Goal: Task Accomplishment & Management: Complete application form

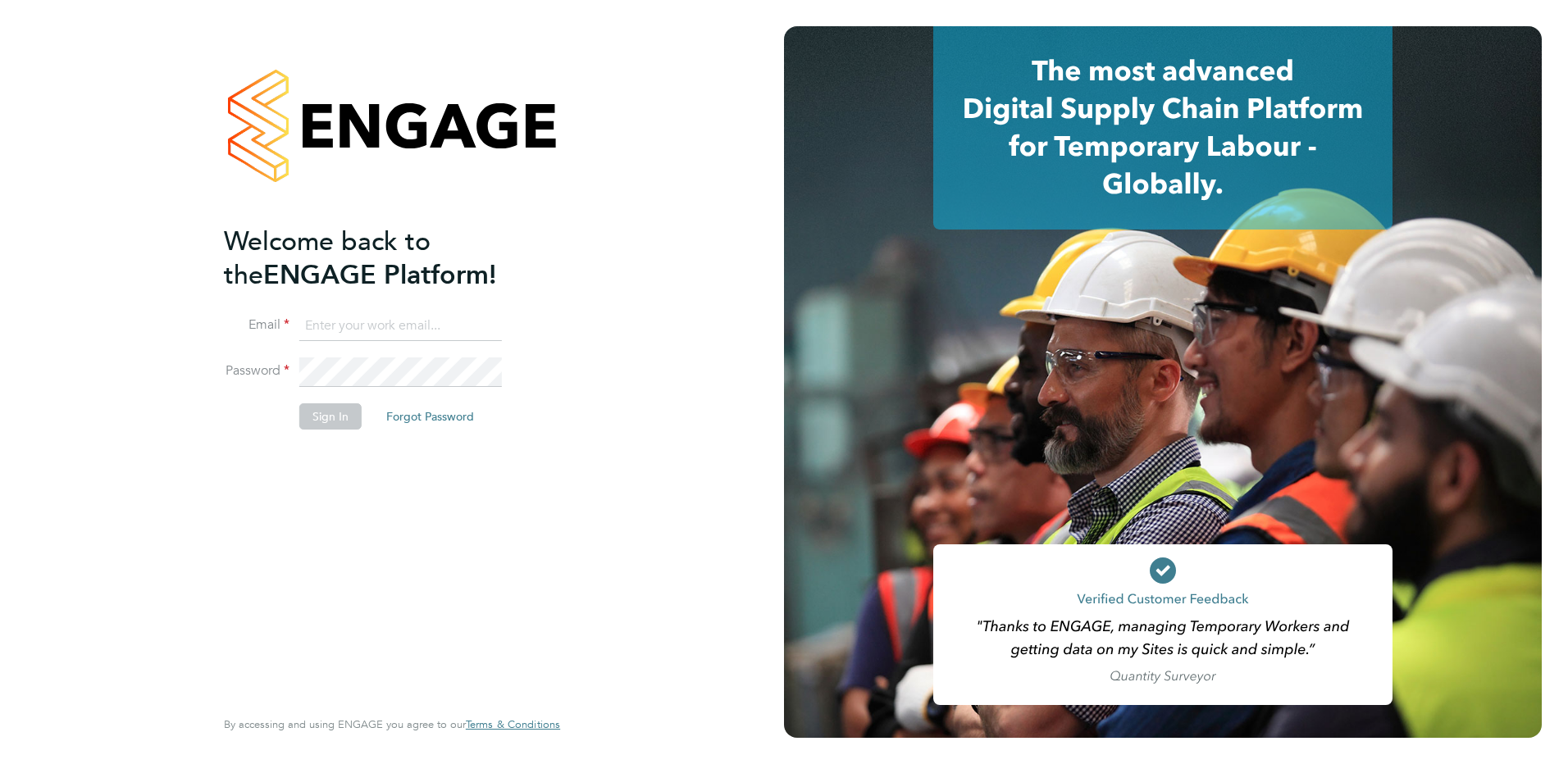
type input "c.saffhill@oandb.co.uk"
click at [304, 448] on div "Welcome back to the ENGAGE Platform! Email c.saffhill@oandb.co.uk Password Sign…" at bounding box center [384, 463] width 320 height 479
click at [313, 430] on li "Sign In Forgot Password" at bounding box center [384, 424] width 320 height 43
click at [310, 403] on button "Sign In" at bounding box center [330, 416] width 63 height 26
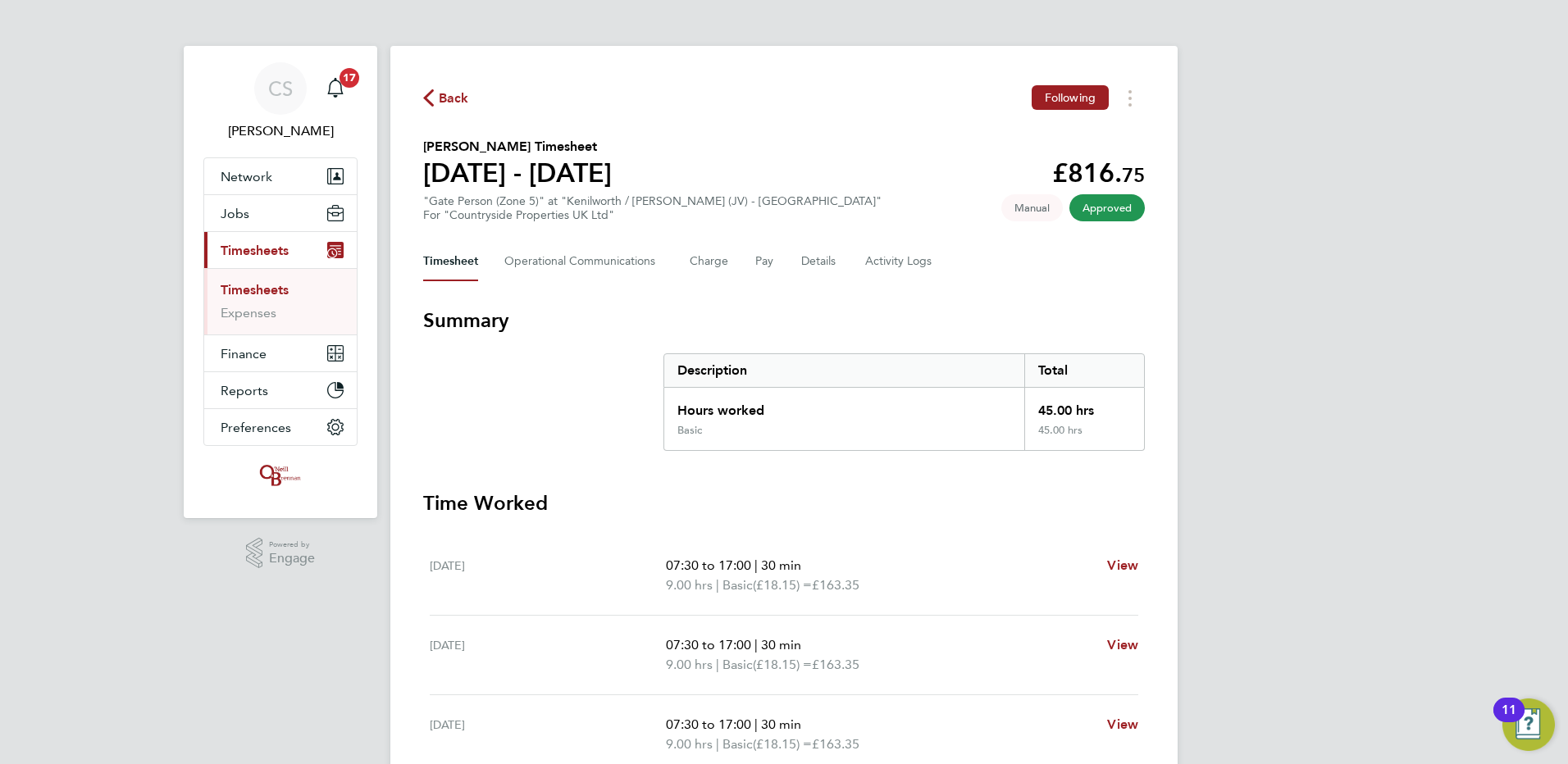
click at [457, 91] on span "Back" at bounding box center [454, 98] width 30 height 20
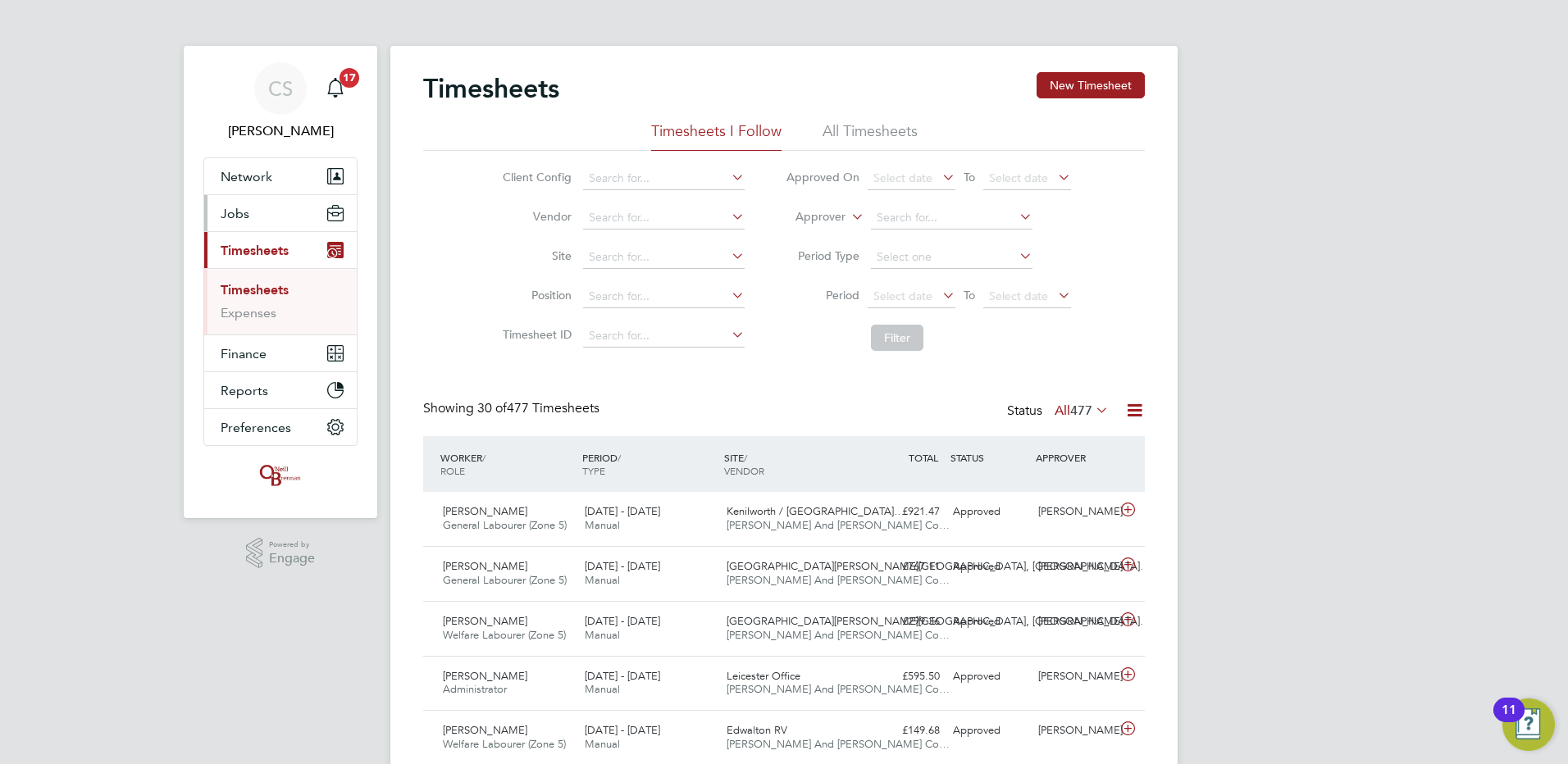
click at [230, 212] on span "Jobs" at bounding box center [235, 214] width 29 height 16
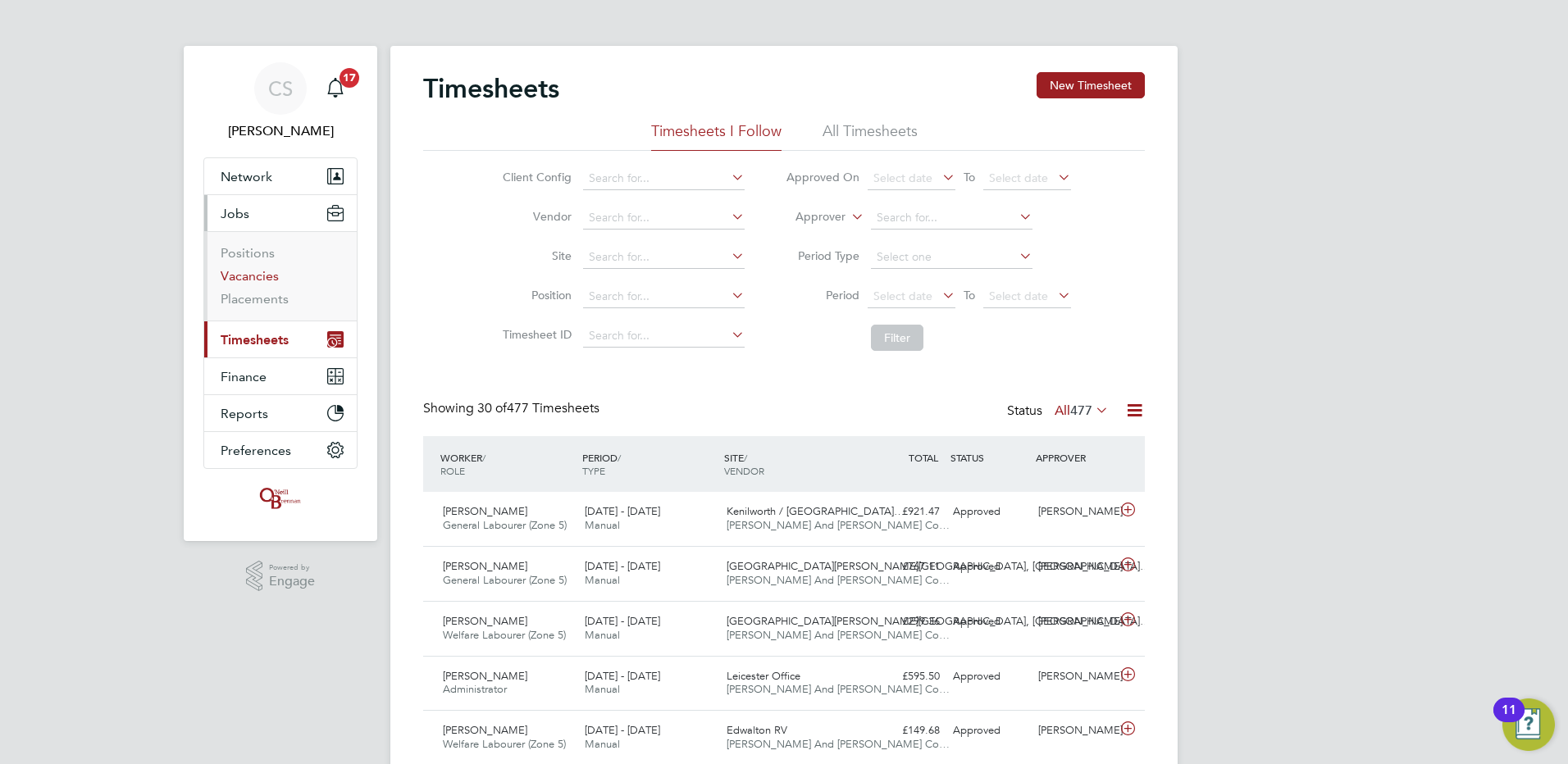
click at [244, 277] on link "Vacancies" at bounding box center [250, 276] width 58 height 16
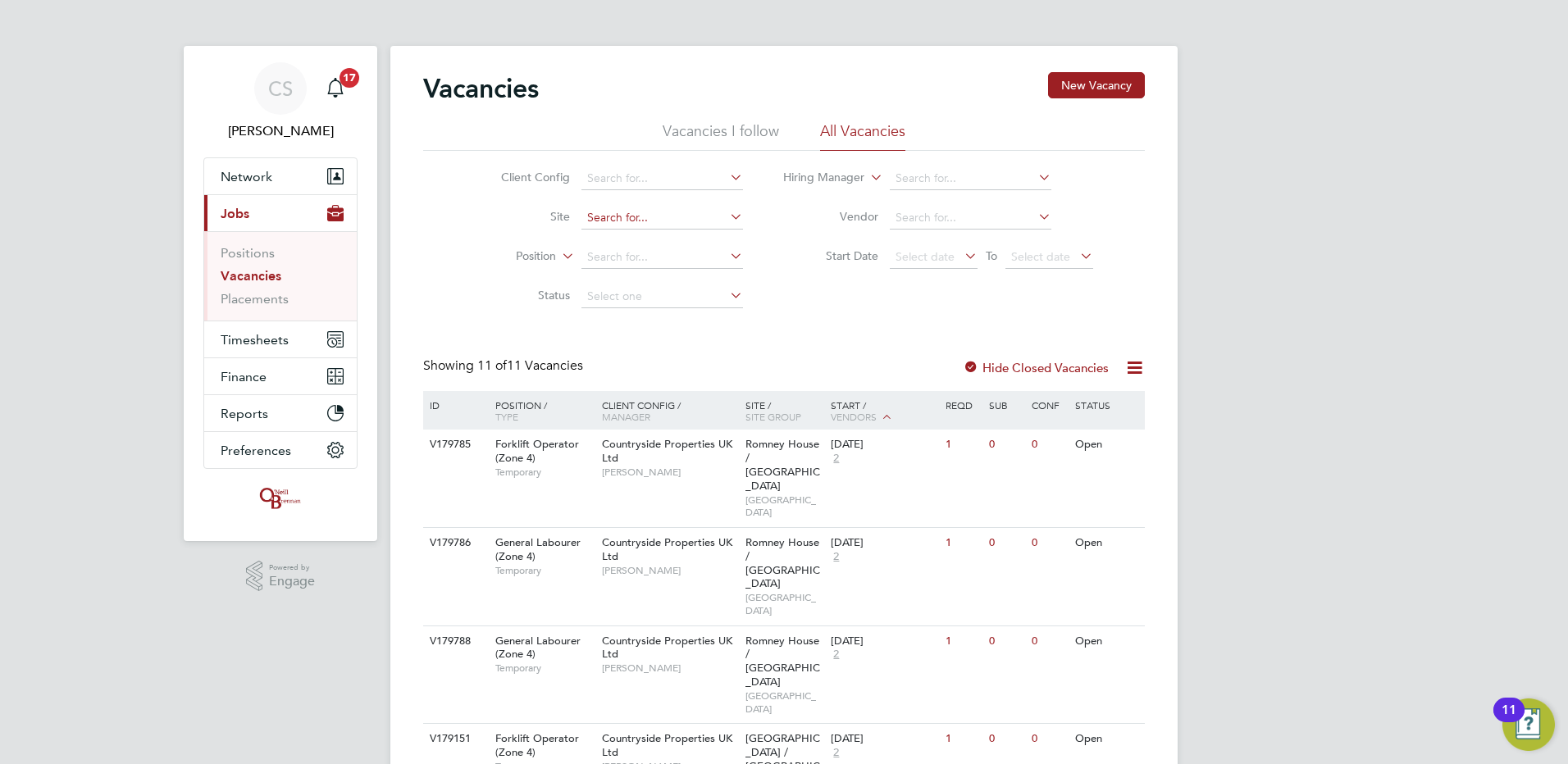
click at [613, 218] on input at bounding box center [663, 218] width 162 height 23
type input "c"
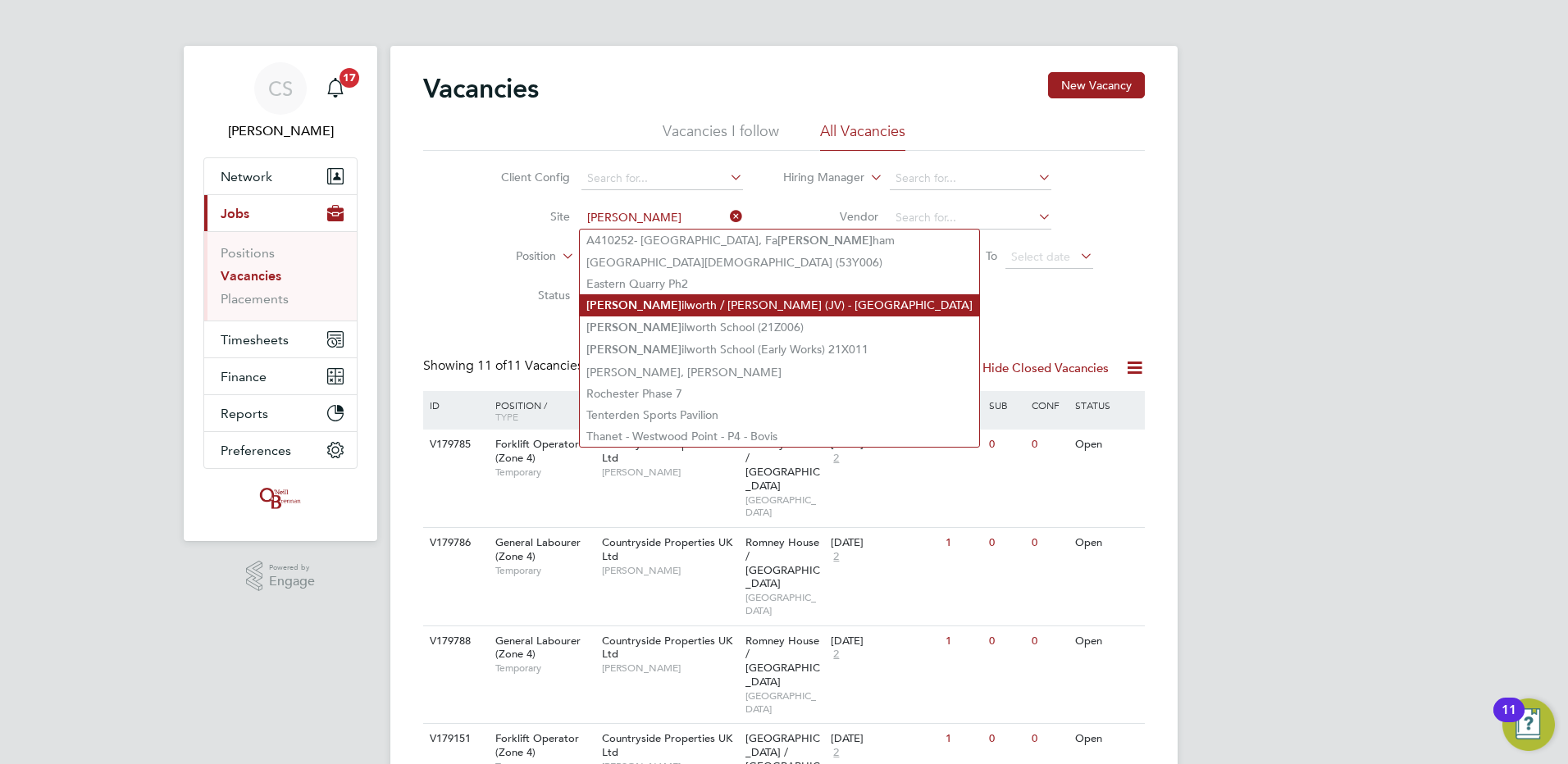
click at [671, 311] on li "[PERSON_NAME] / [PERSON_NAME] (JV) - [GEOGRAPHIC_DATA]" at bounding box center [779, 305] width 399 height 22
type input "Kenilworth / [PERSON_NAME] (JV) - [GEOGRAPHIC_DATA]"
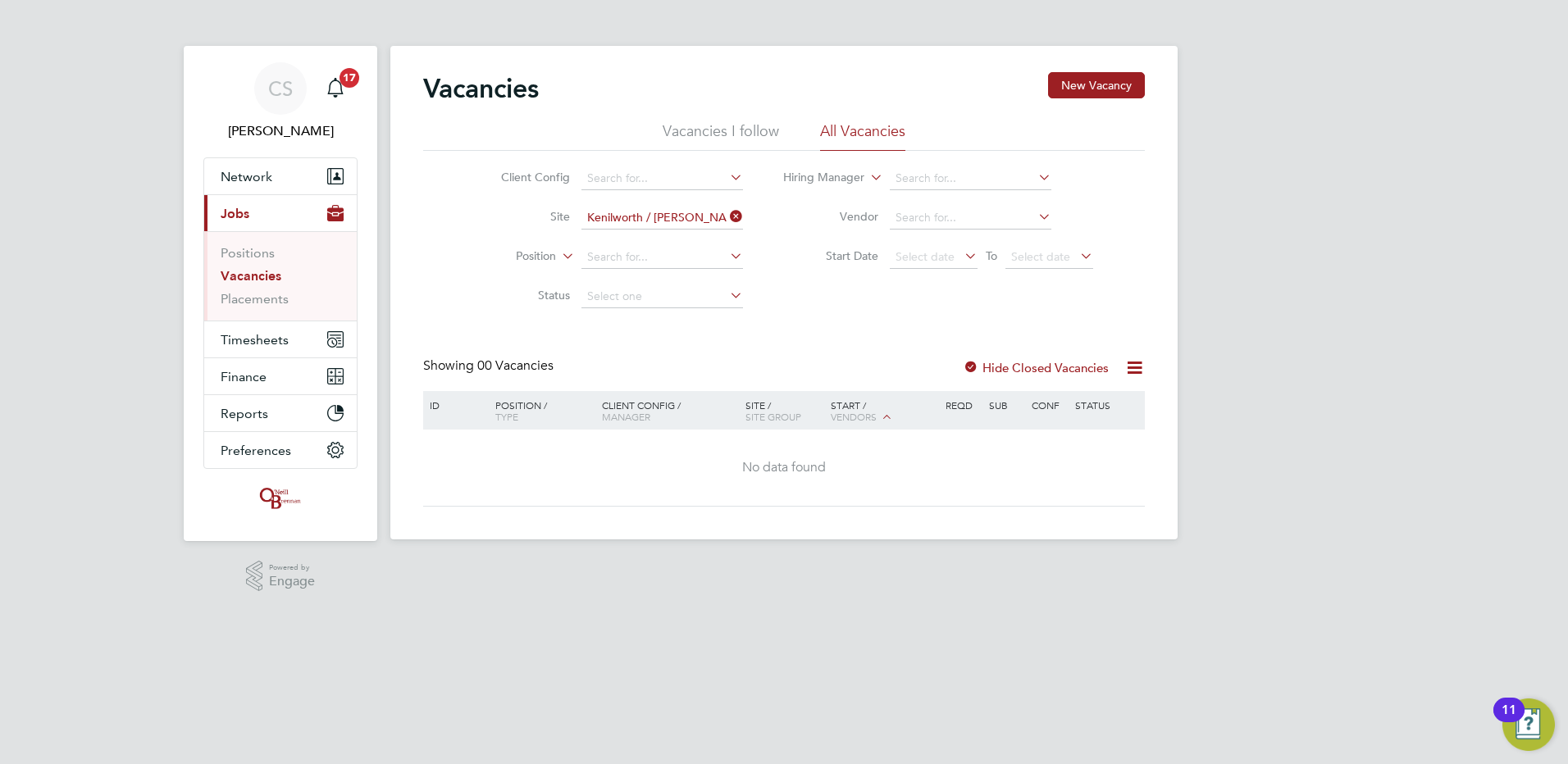
click at [1054, 368] on label "Hide Closed Vacancies" at bounding box center [1036, 368] width 146 height 16
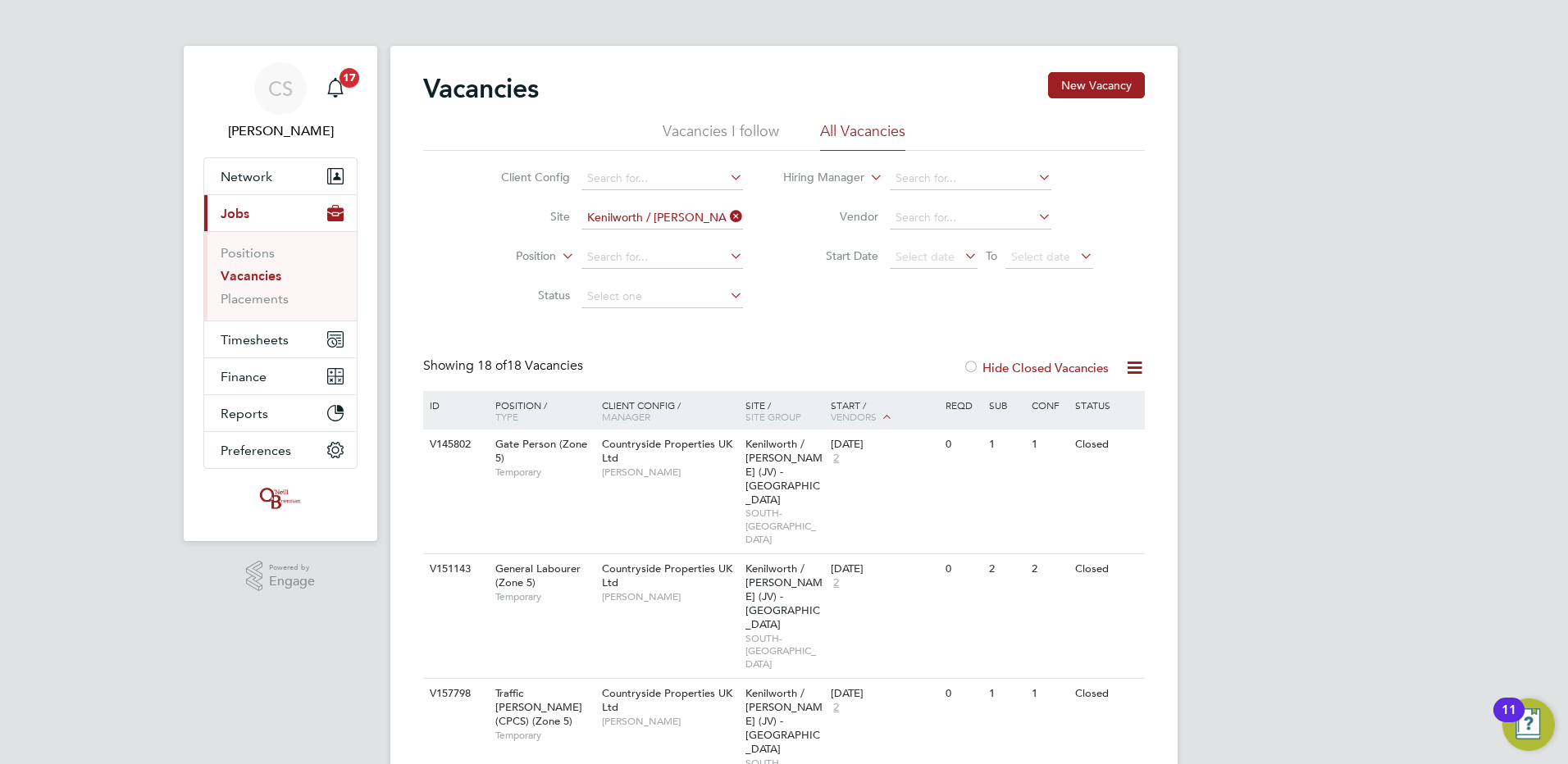
click at [1047, 368] on label "Hide Closed Vacancies" at bounding box center [1036, 368] width 146 height 16
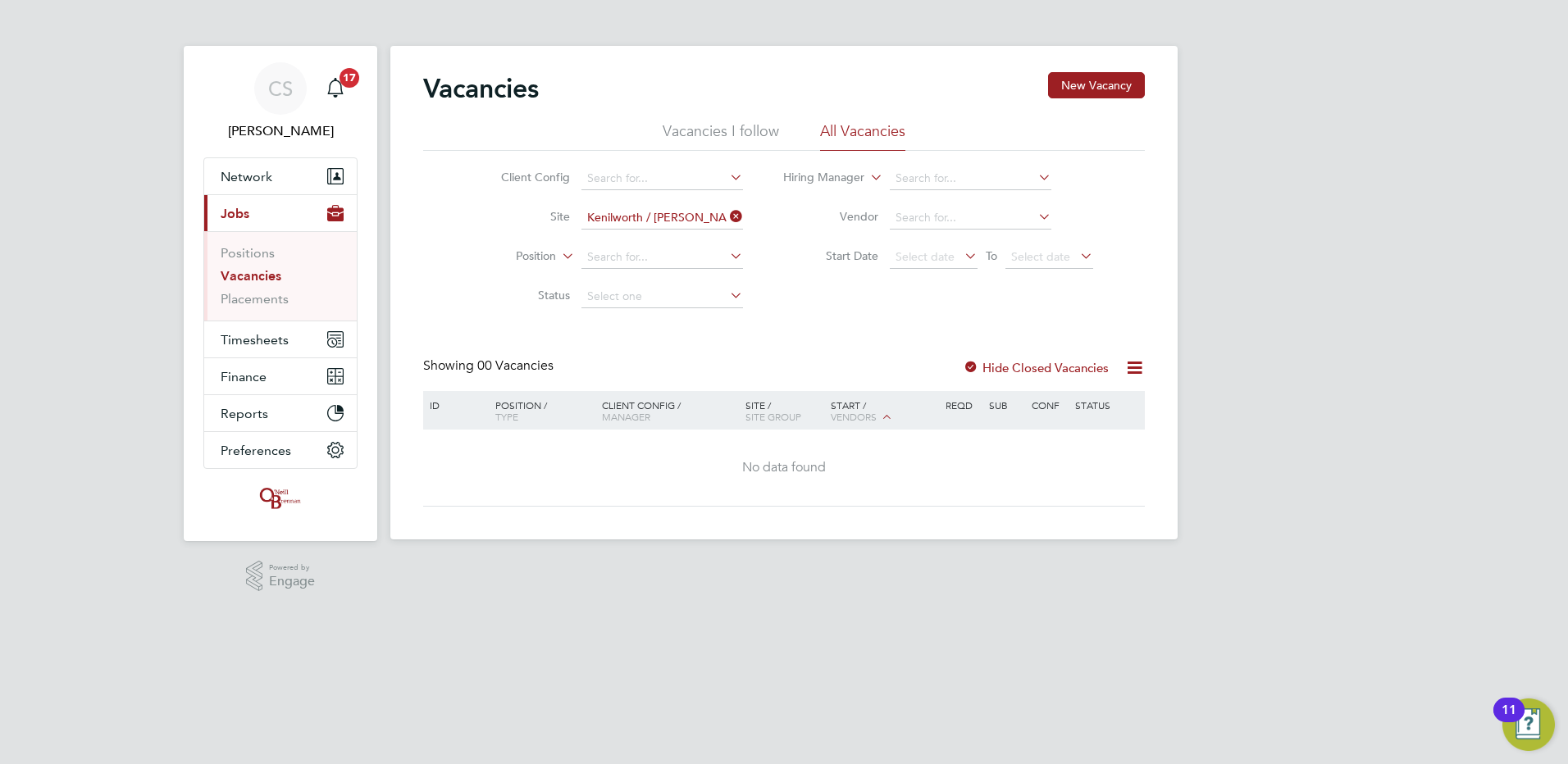
click at [727, 216] on icon at bounding box center [727, 216] width 0 height 23
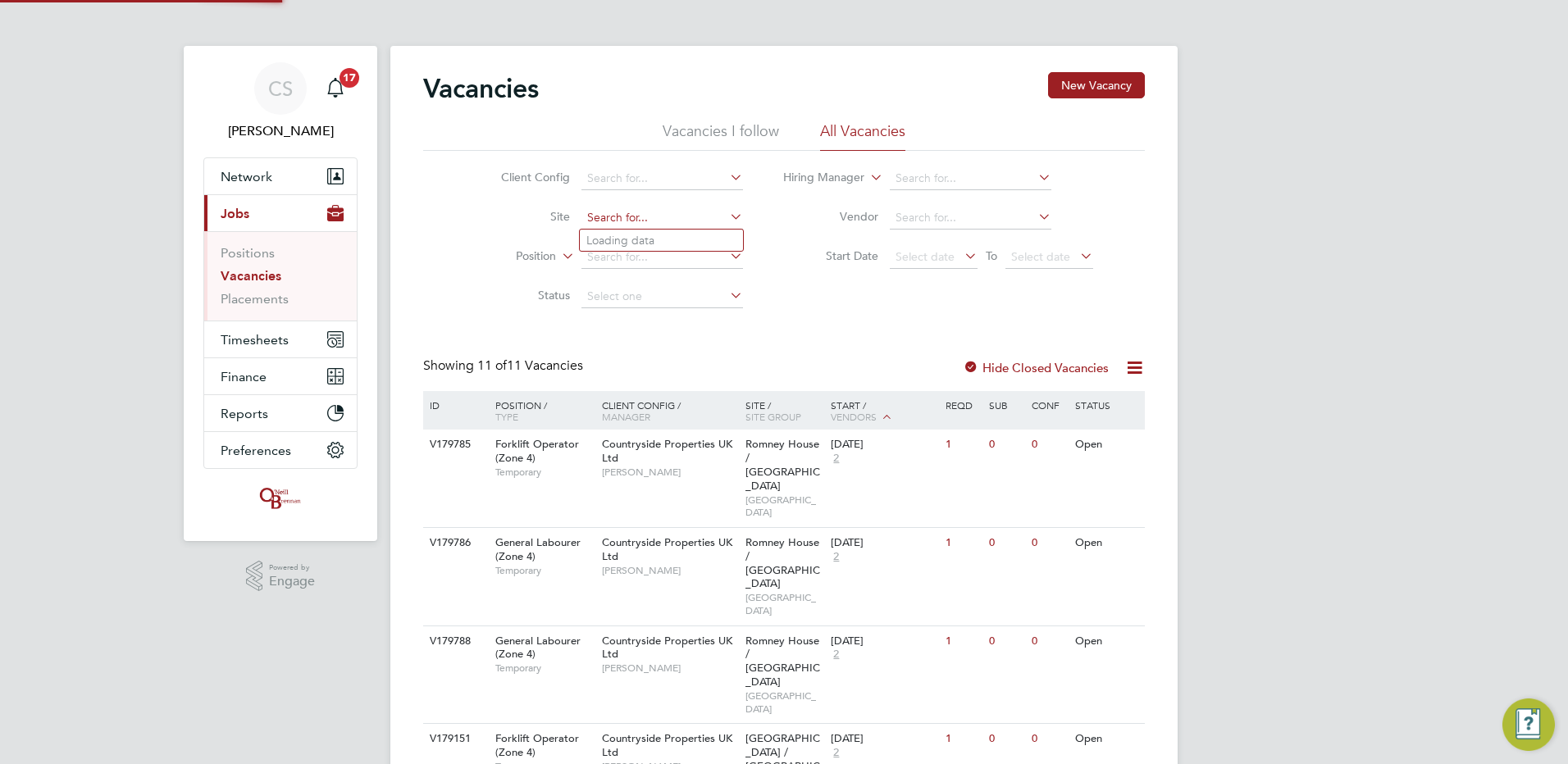
click at [673, 216] on input at bounding box center [663, 218] width 162 height 23
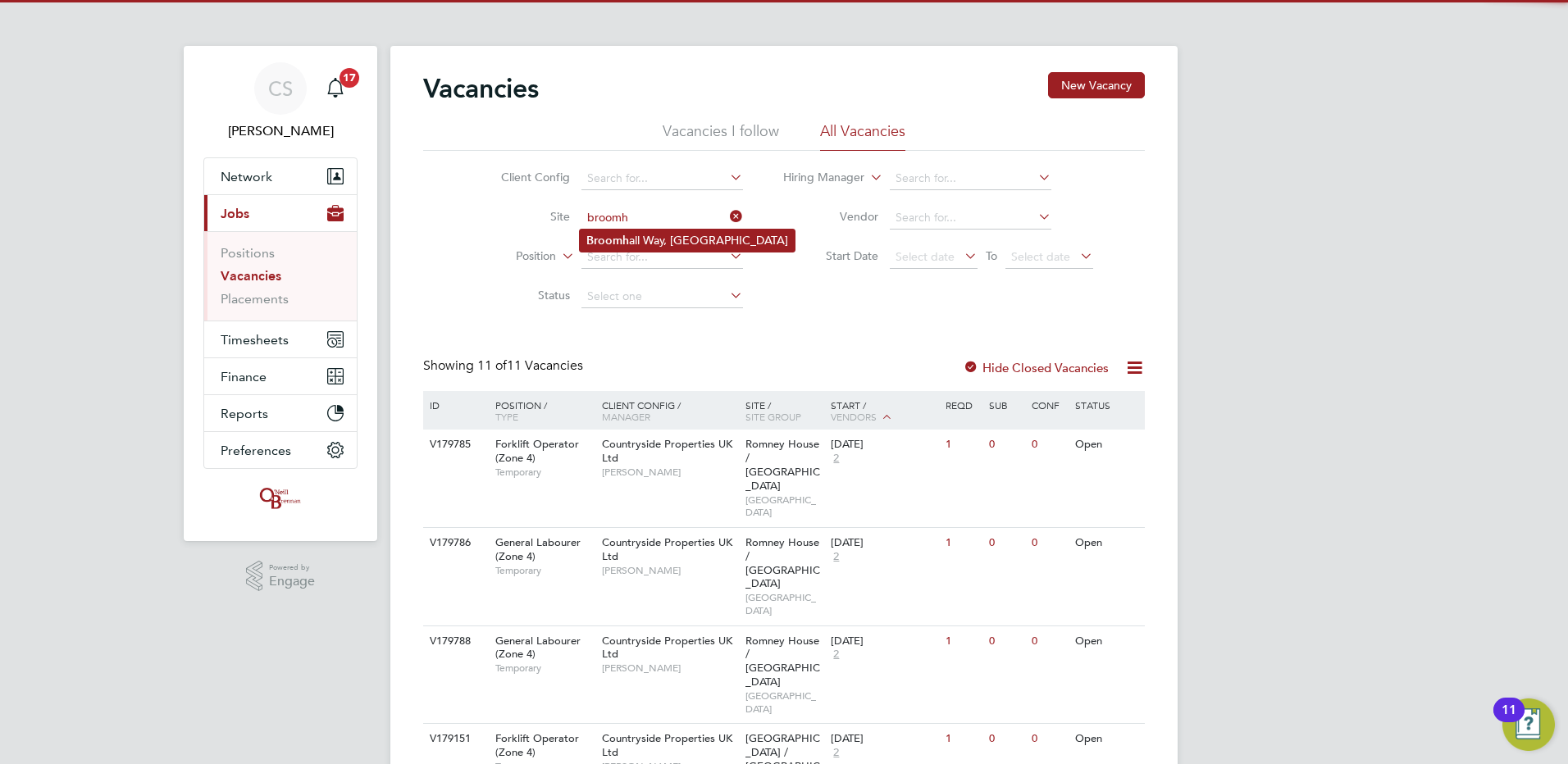
click at [678, 242] on li "Broomh all Way, [GEOGRAPHIC_DATA]" at bounding box center [687, 240] width 215 height 22
type input "[PERSON_NAME] Way, [GEOGRAPHIC_DATA]"
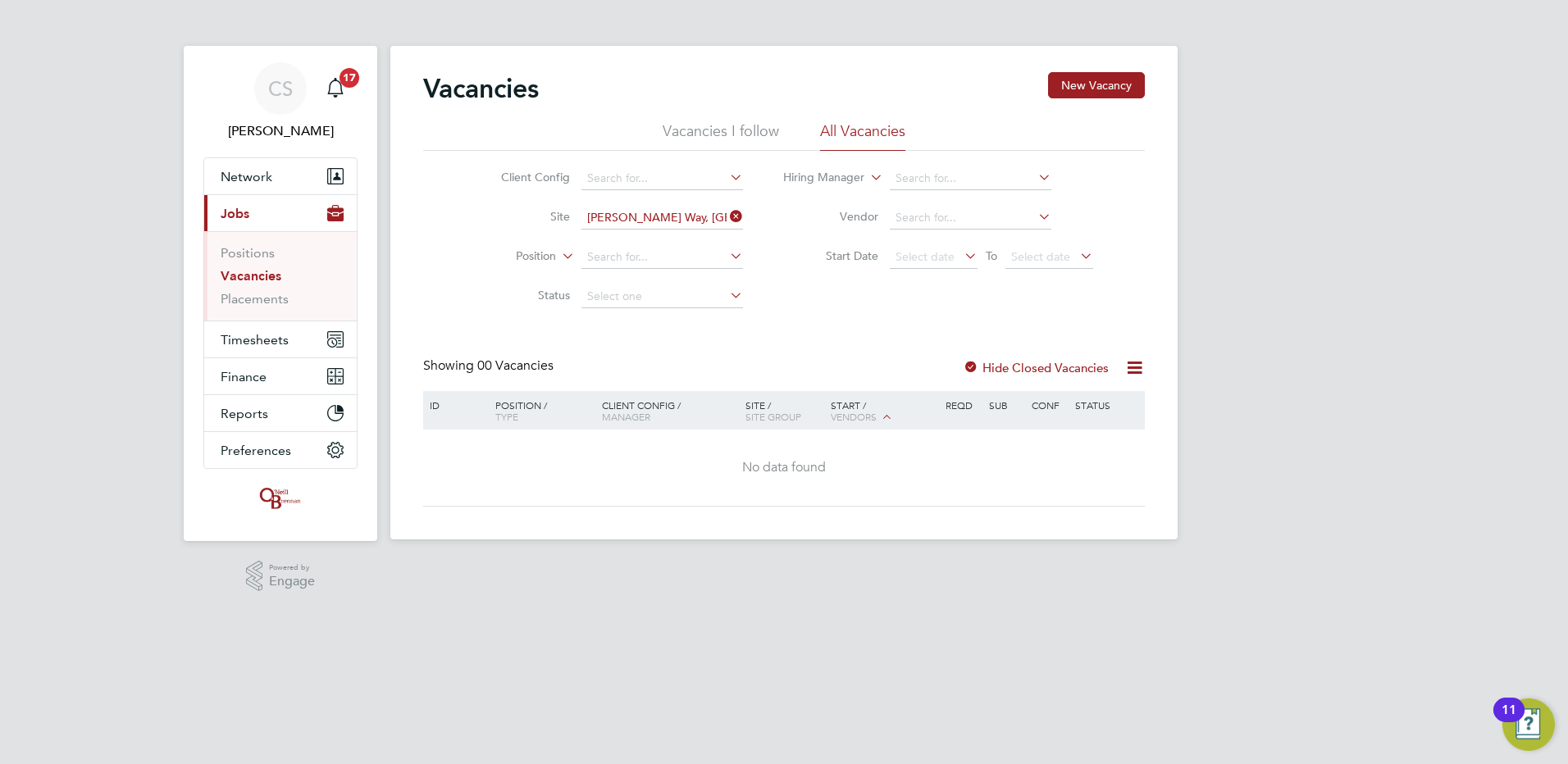
click at [727, 219] on icon at bounding box center [727, 216] width 0 height 23
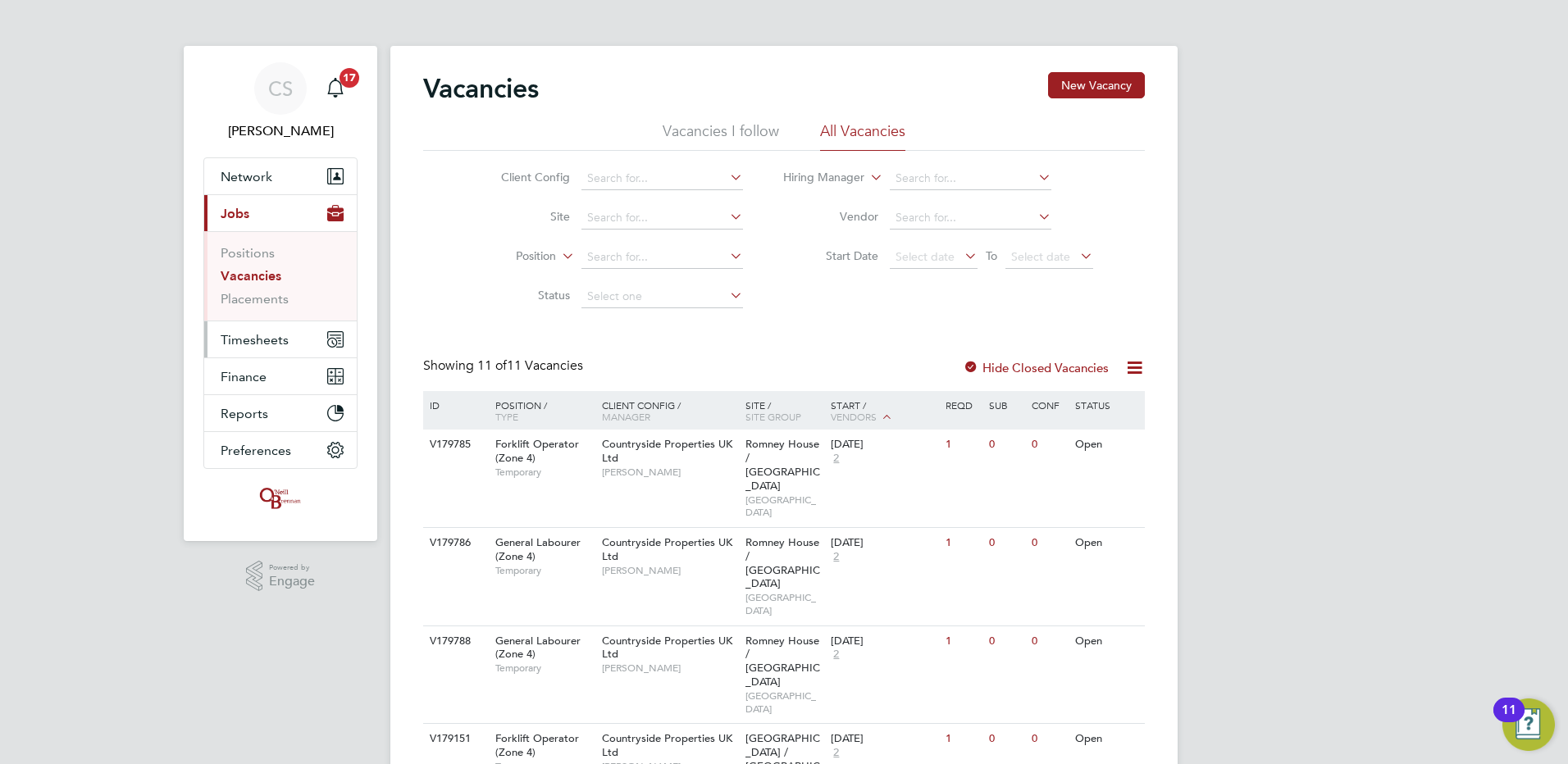
click at [262, 345] on span "Timesheets" at bounding box center [255, 340] width 68 height 16
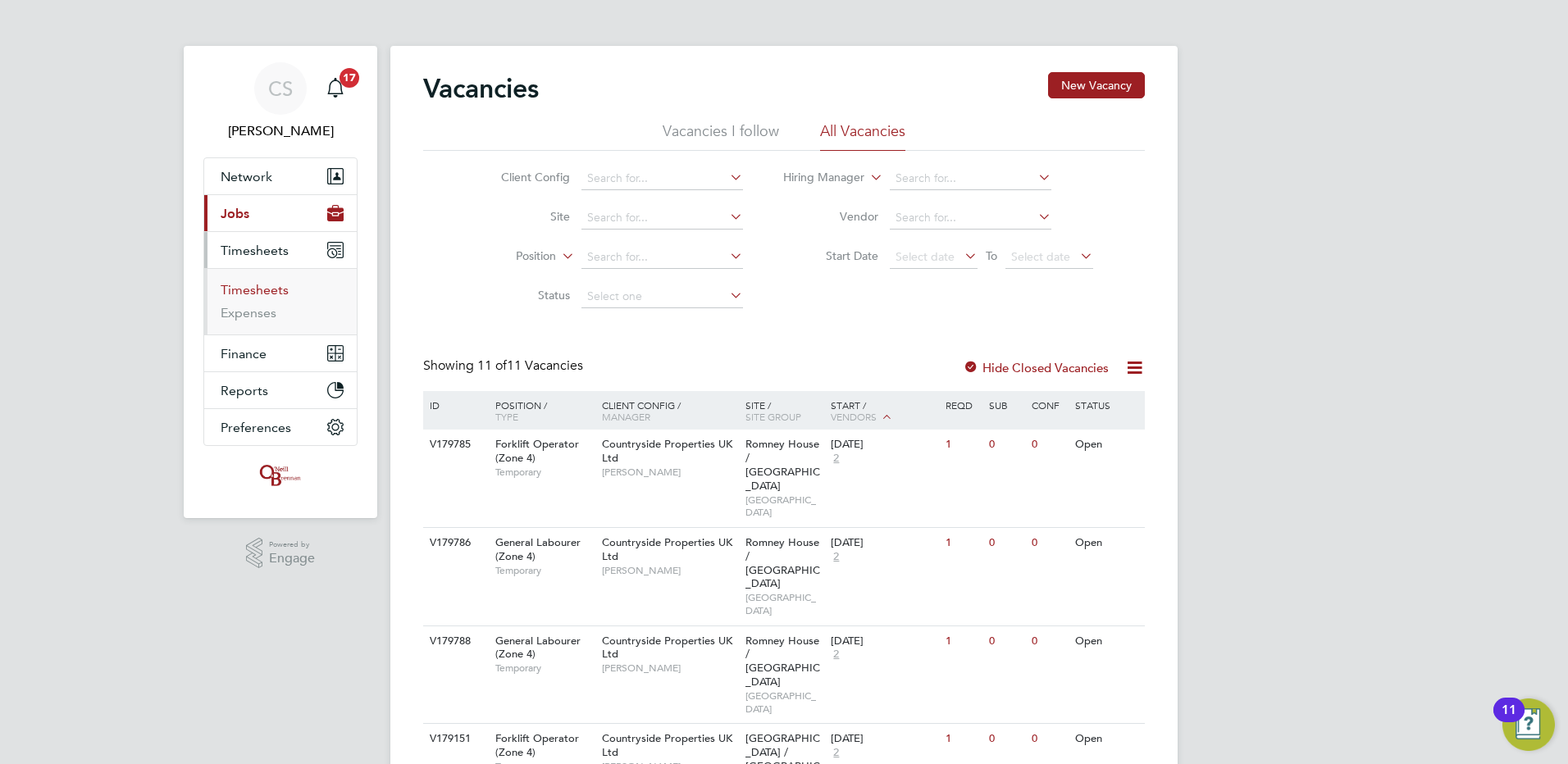
click at [273, 296] on link "Timesheets" at bounding box center [255, 289] width 68 height 16
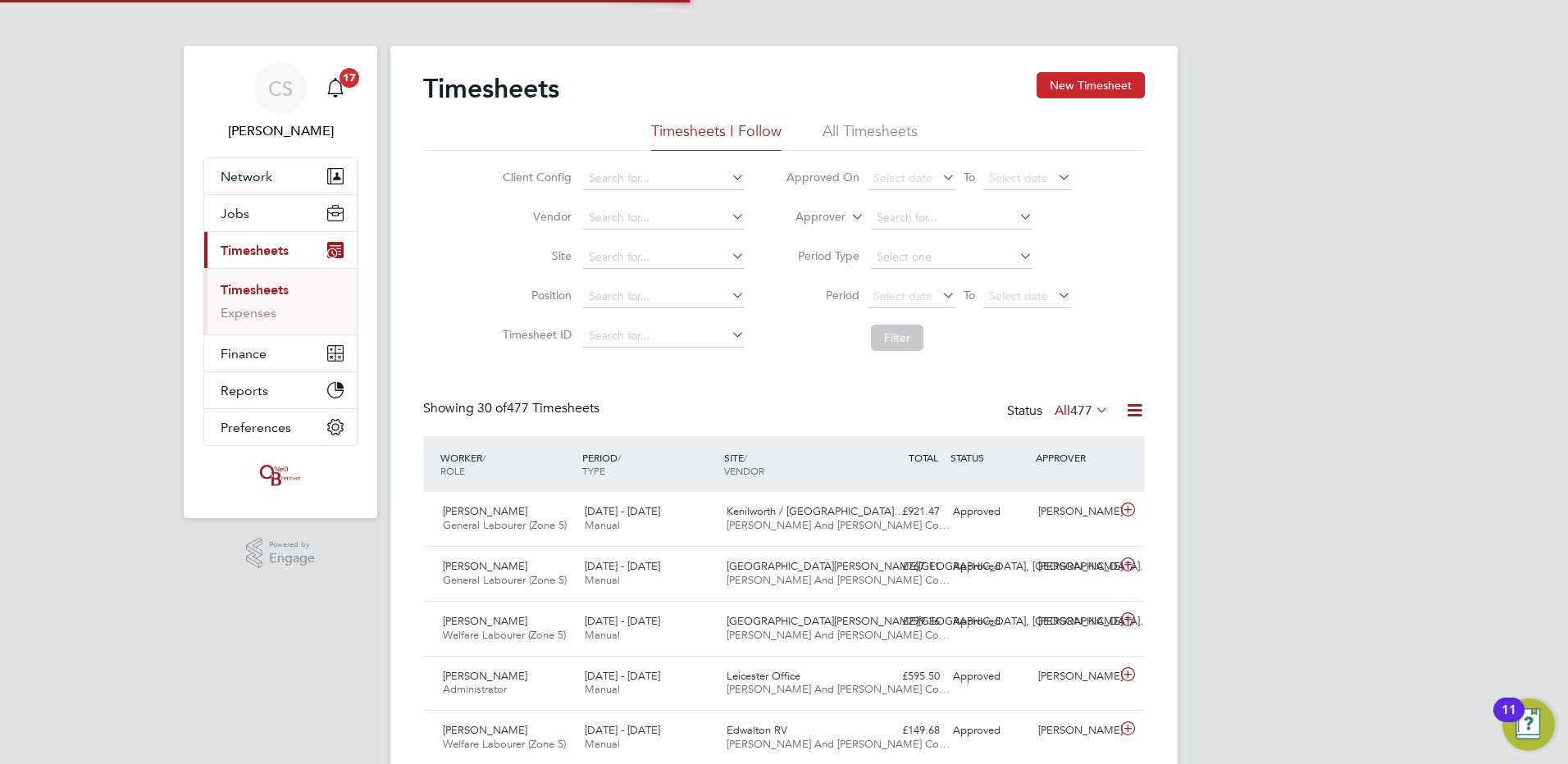
scroll to position [42, 143]
click at [1055, 87] on button "New Timesheet" at bounding box center [1091, 85] width 108 height 26
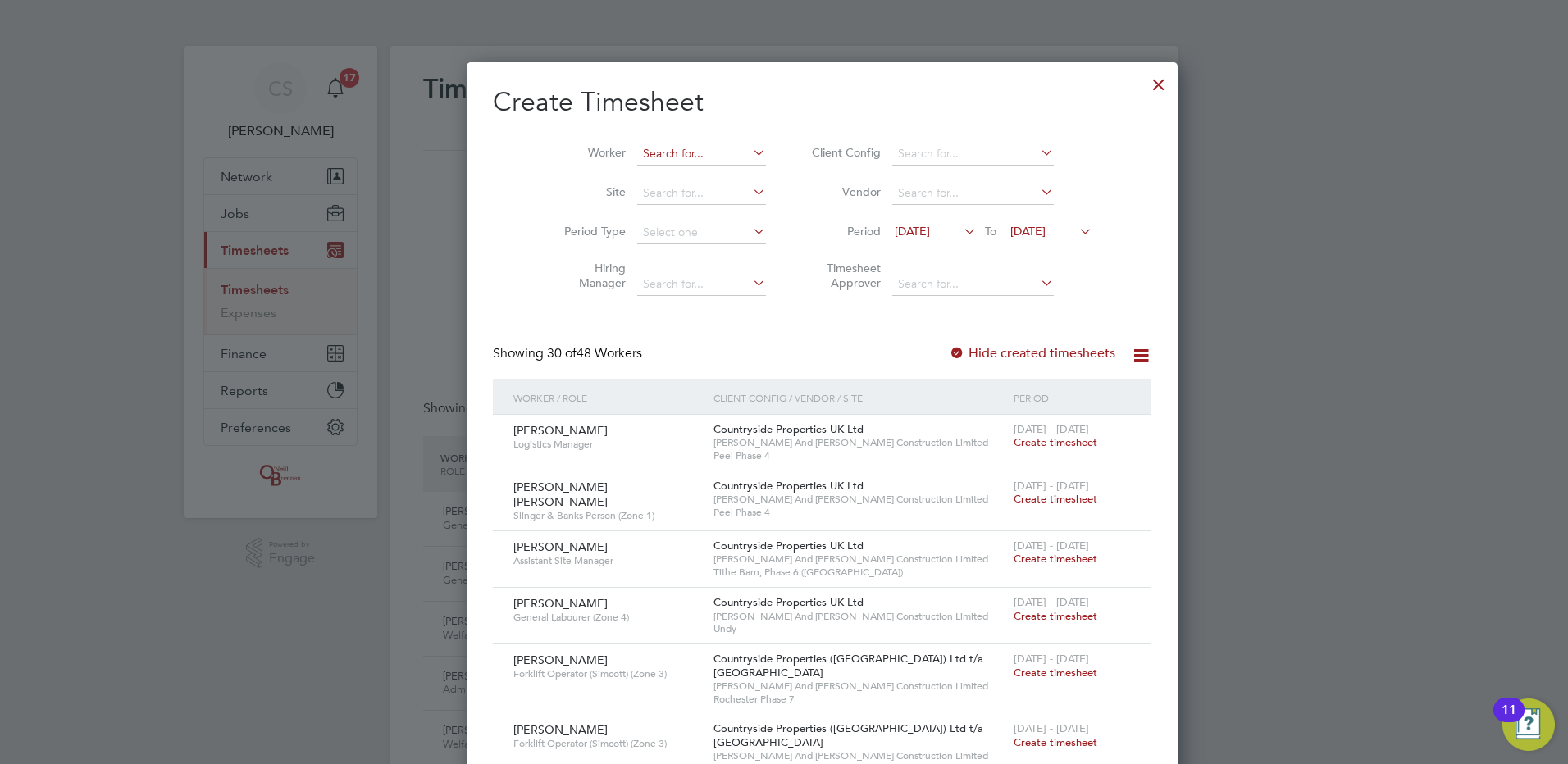
click at [679, 150] on input at bounding box center [702, 154] width 129 height 23
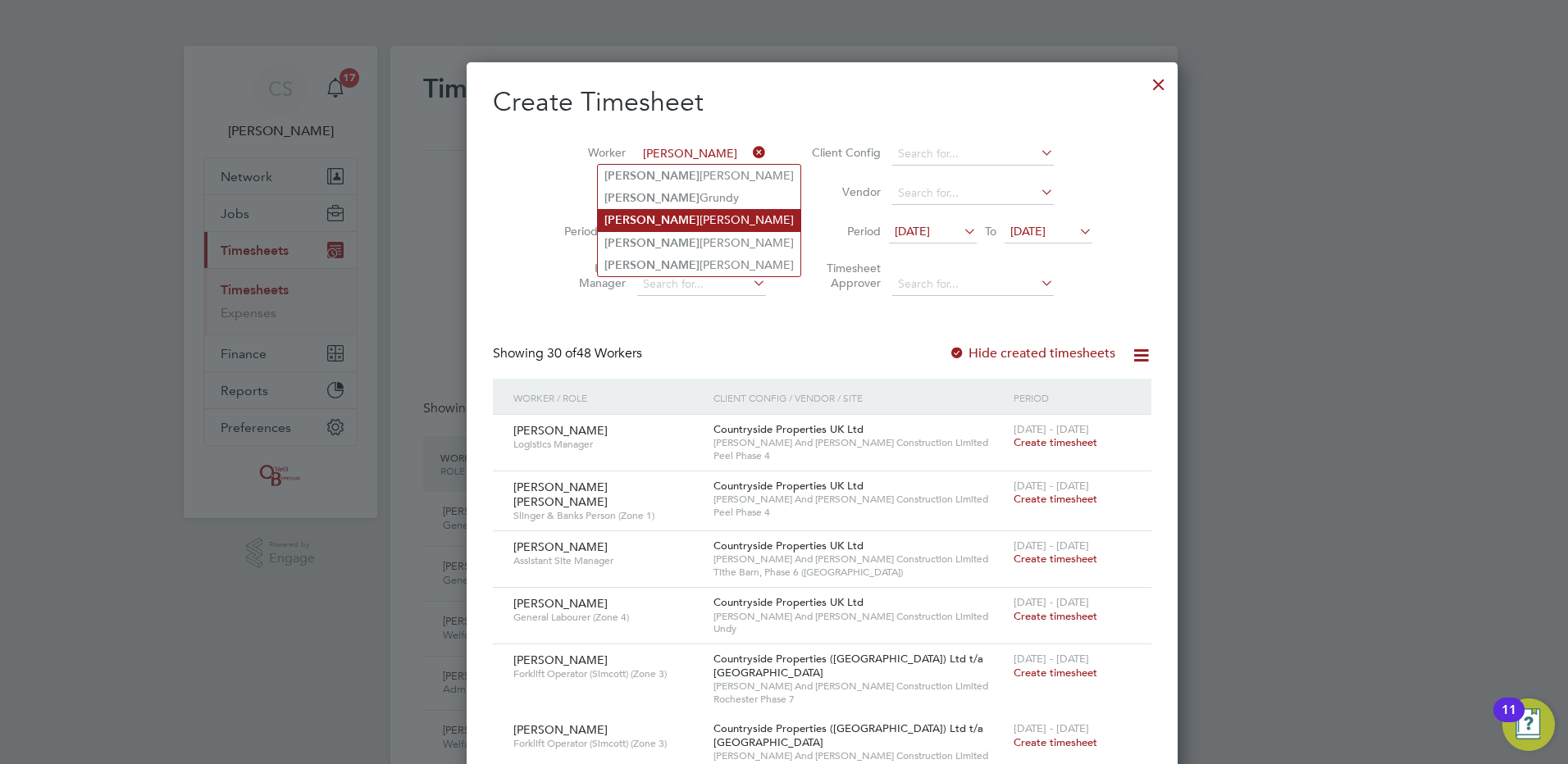
click at [678, 216] on li "[PERSON_NAME]" at bounding box center [699, 220] width 203 height 22
type input "[PERSON_NAME]"
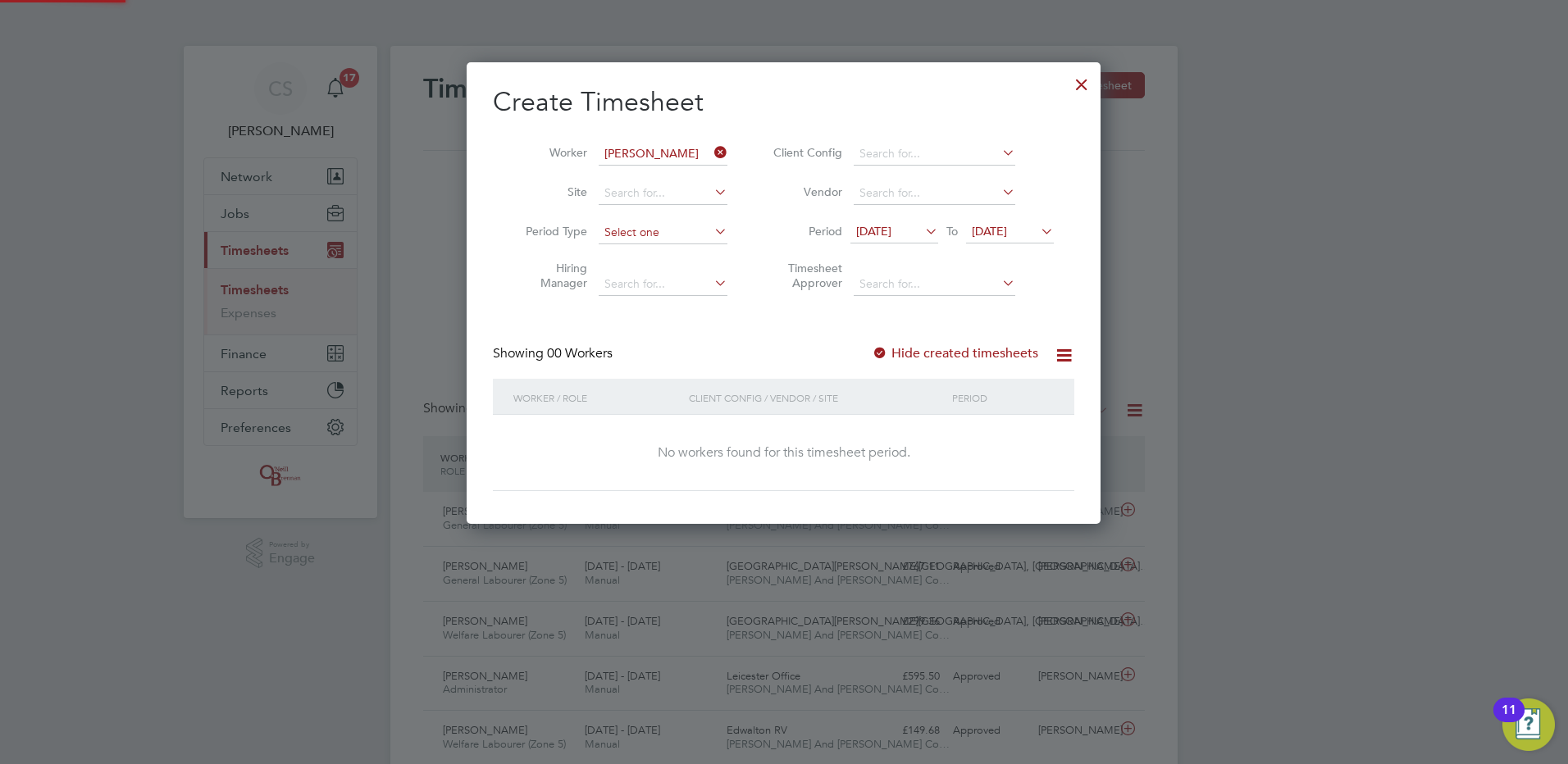
scroll to position [462, 635]
click at [972, 363] on div "Showing 00 Workers Hide created timesheets" at bounding box center [784, 362] width 582 height 34
click at [975, 355] on label "Hide created timesheets" at bounding box center [955, 353] width 166 height 17
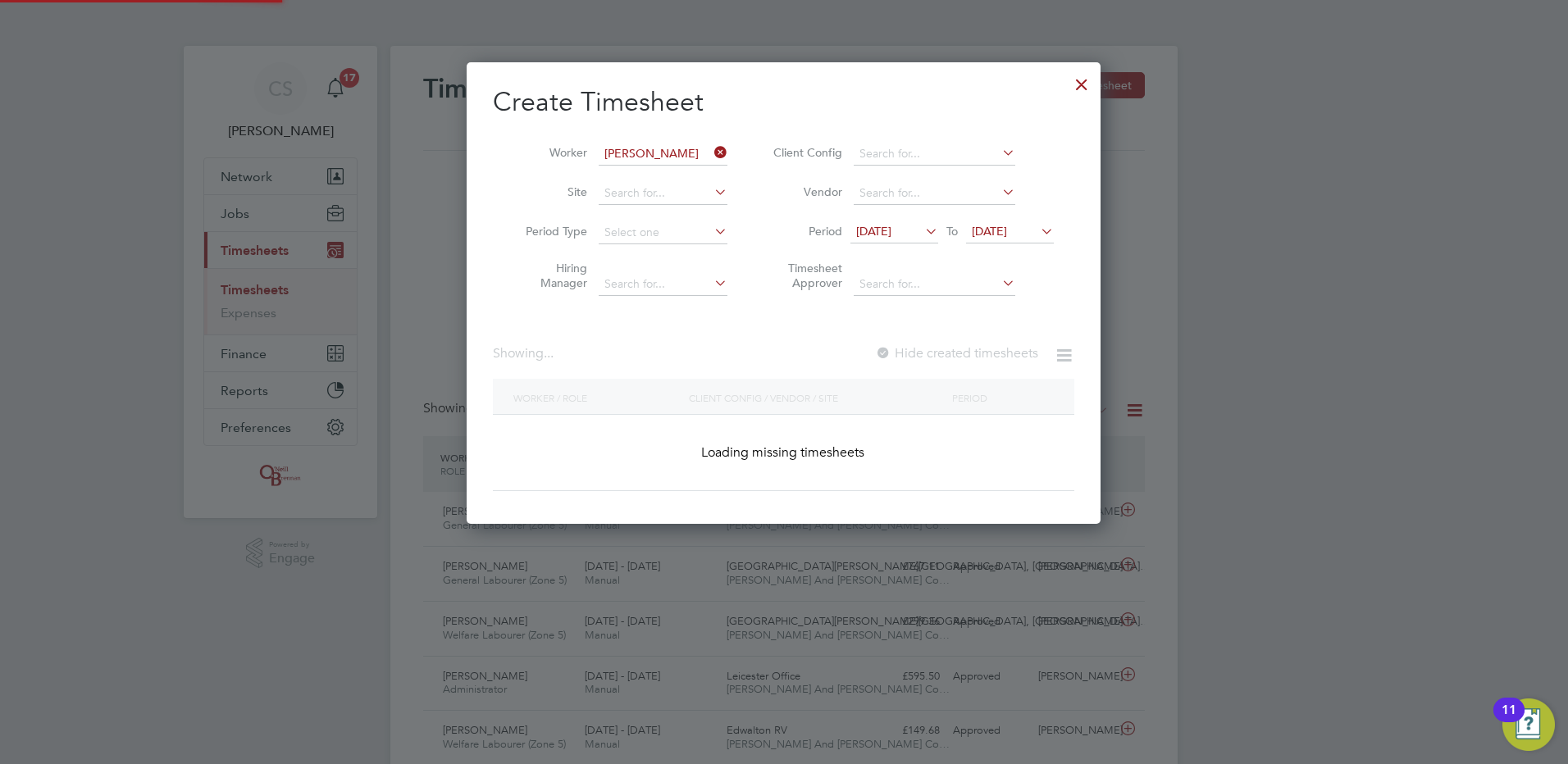
scroll to position [497, 635]
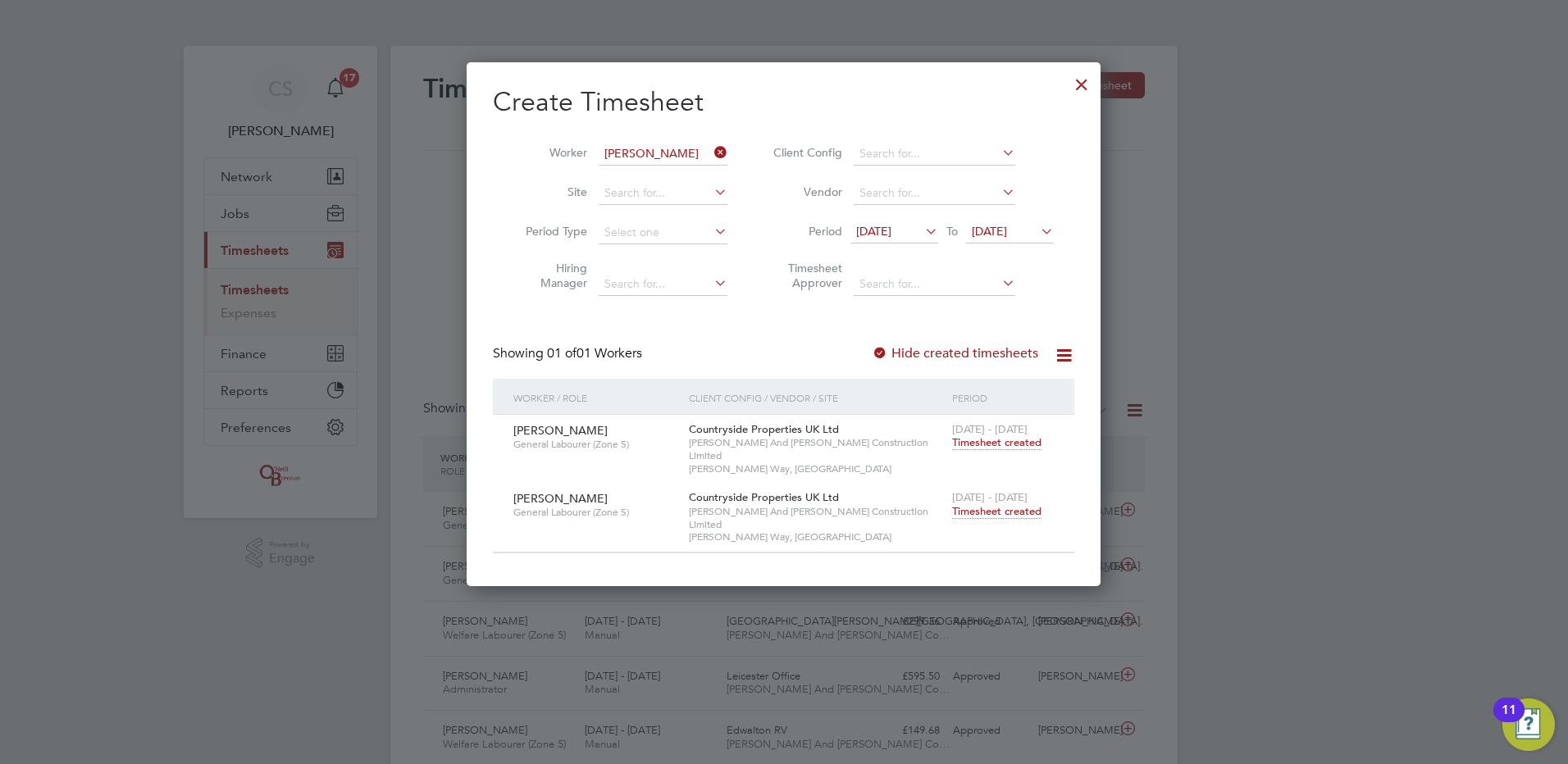
click at [1011, 504] on span "Timesheet created" at bounding box center [997, 511] width 90 height 15
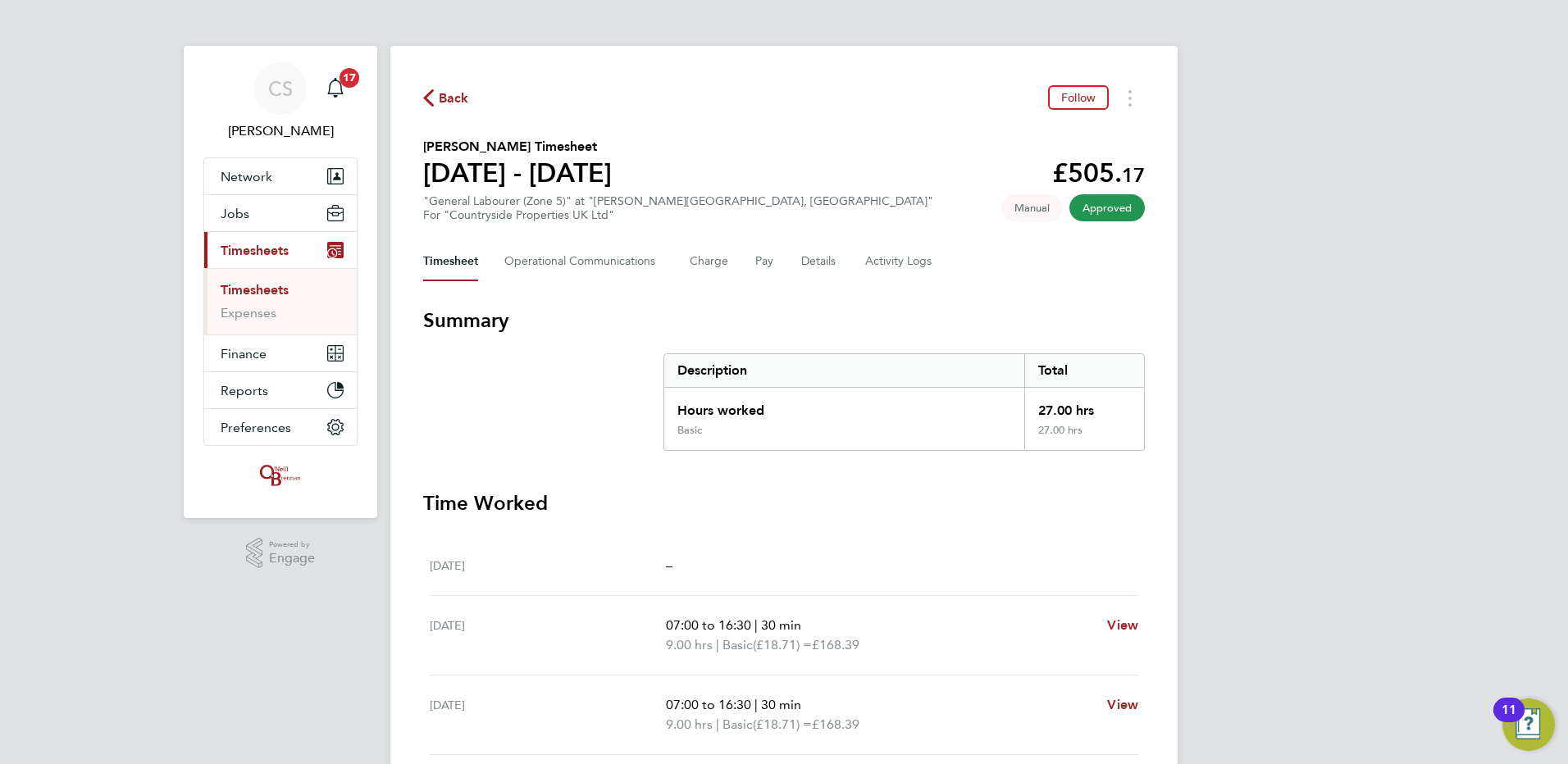
click at [455, 101] on span "Back" at bounding box center [454, 98] width 30 height 20
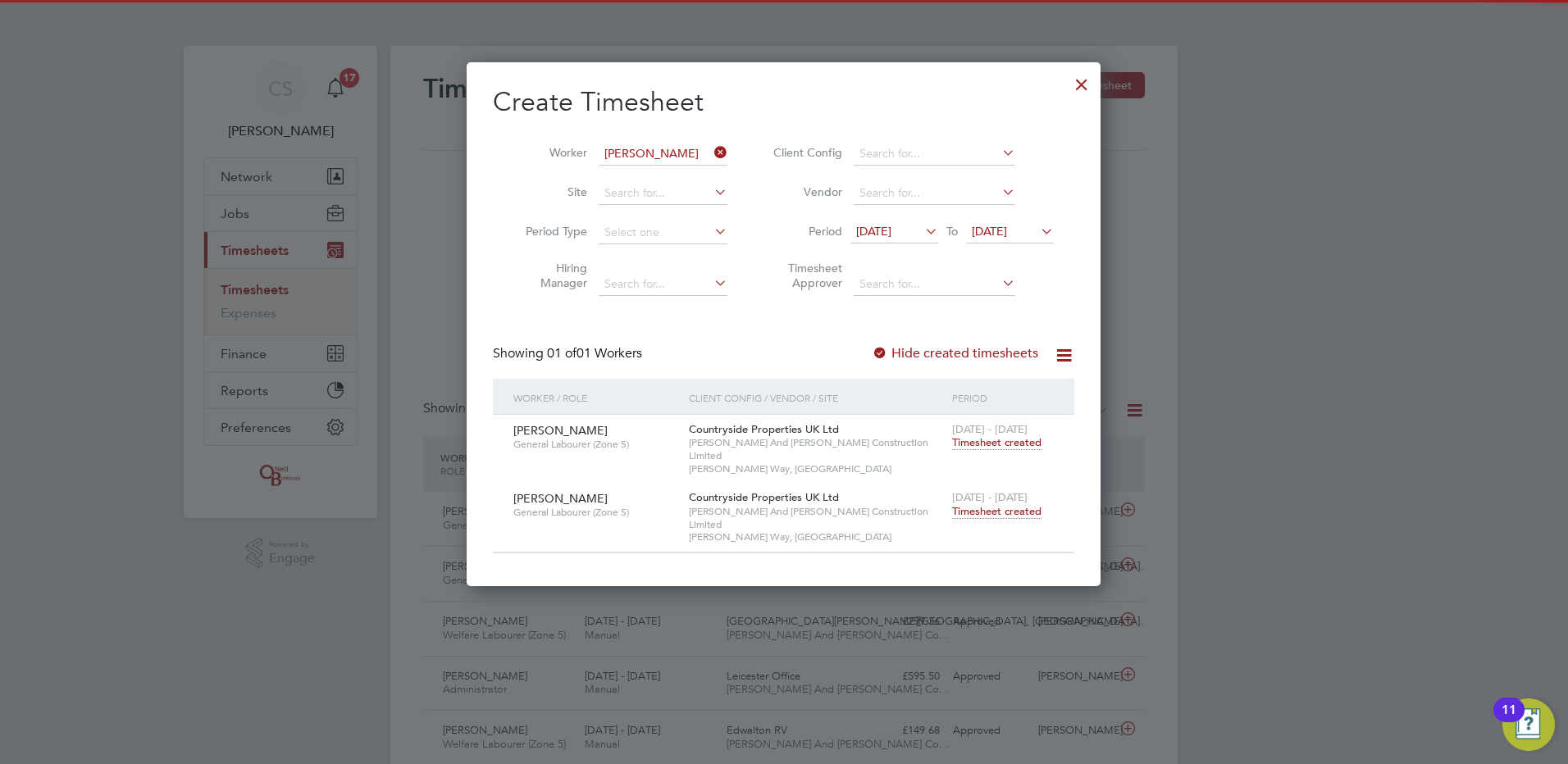
scroll to position [42, 143]
click at [991, 442] on span "Timesheet created" at bounding box center [997, 442] width 90 height 15
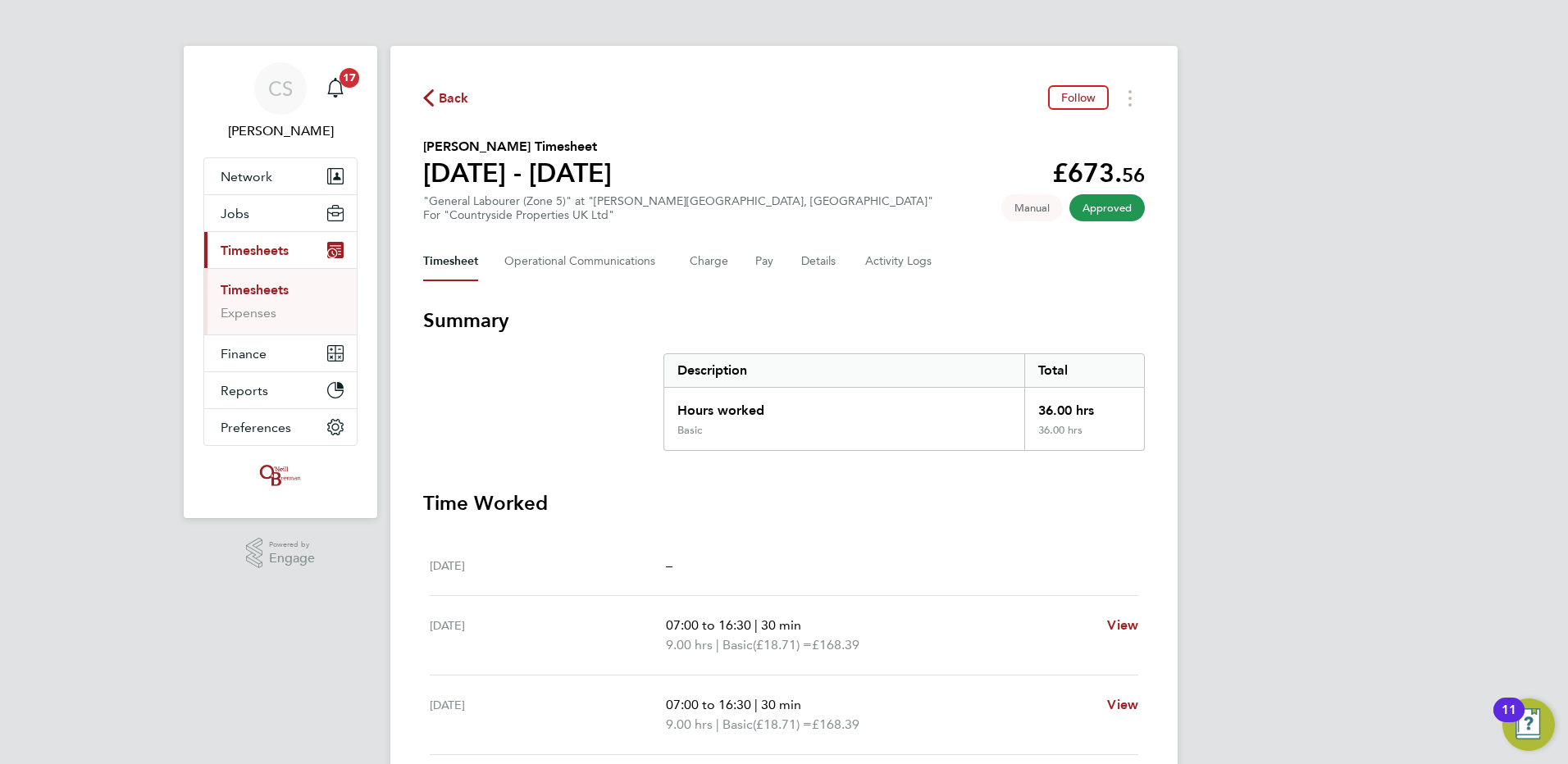
click at [451, 100] on span "Back" at bounding box center [454, 98] width 30 height 20
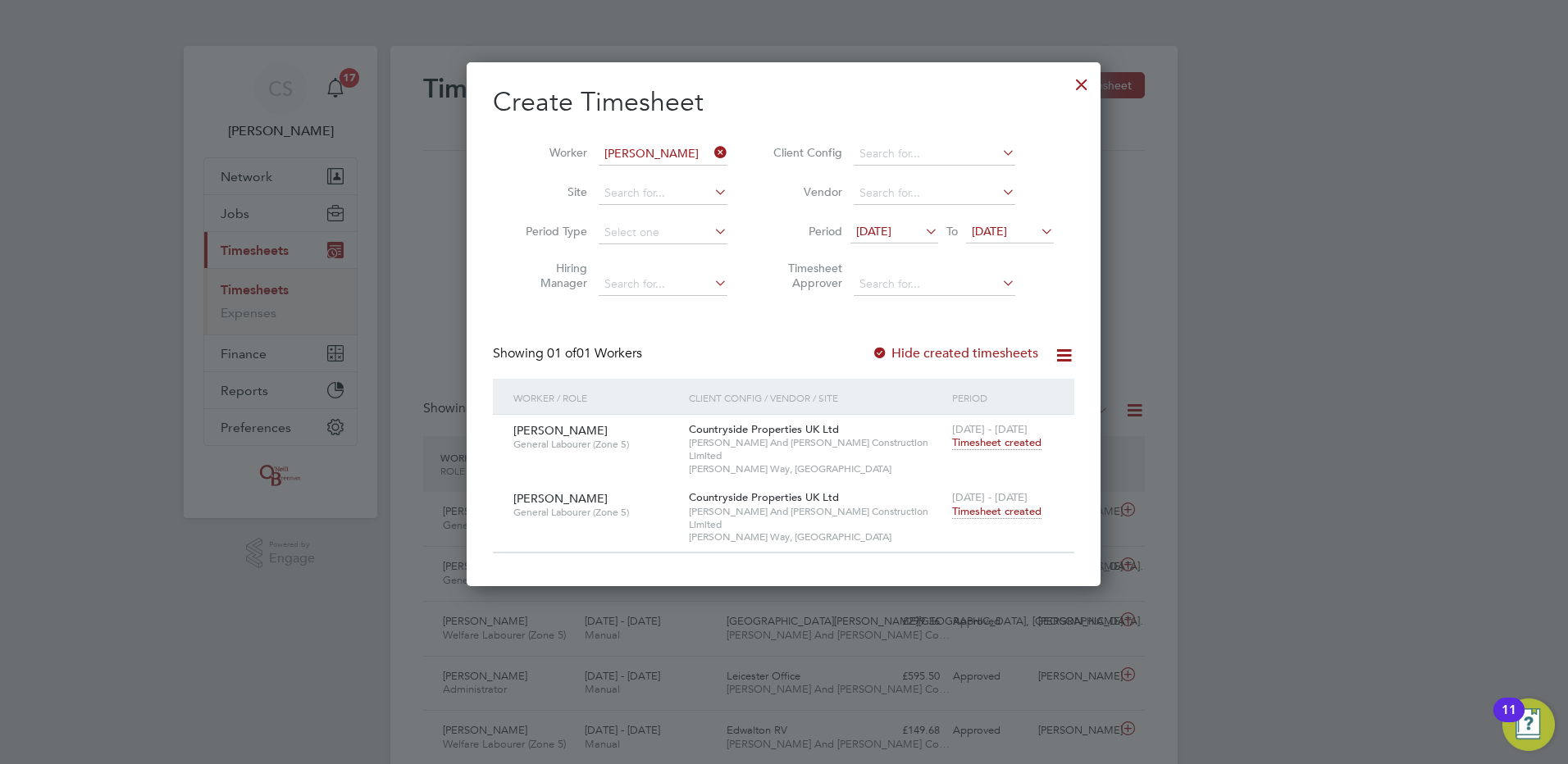
click at [1004, 504] on span "Timesheet created" at bounding box center [997, 511] width 90 height 15
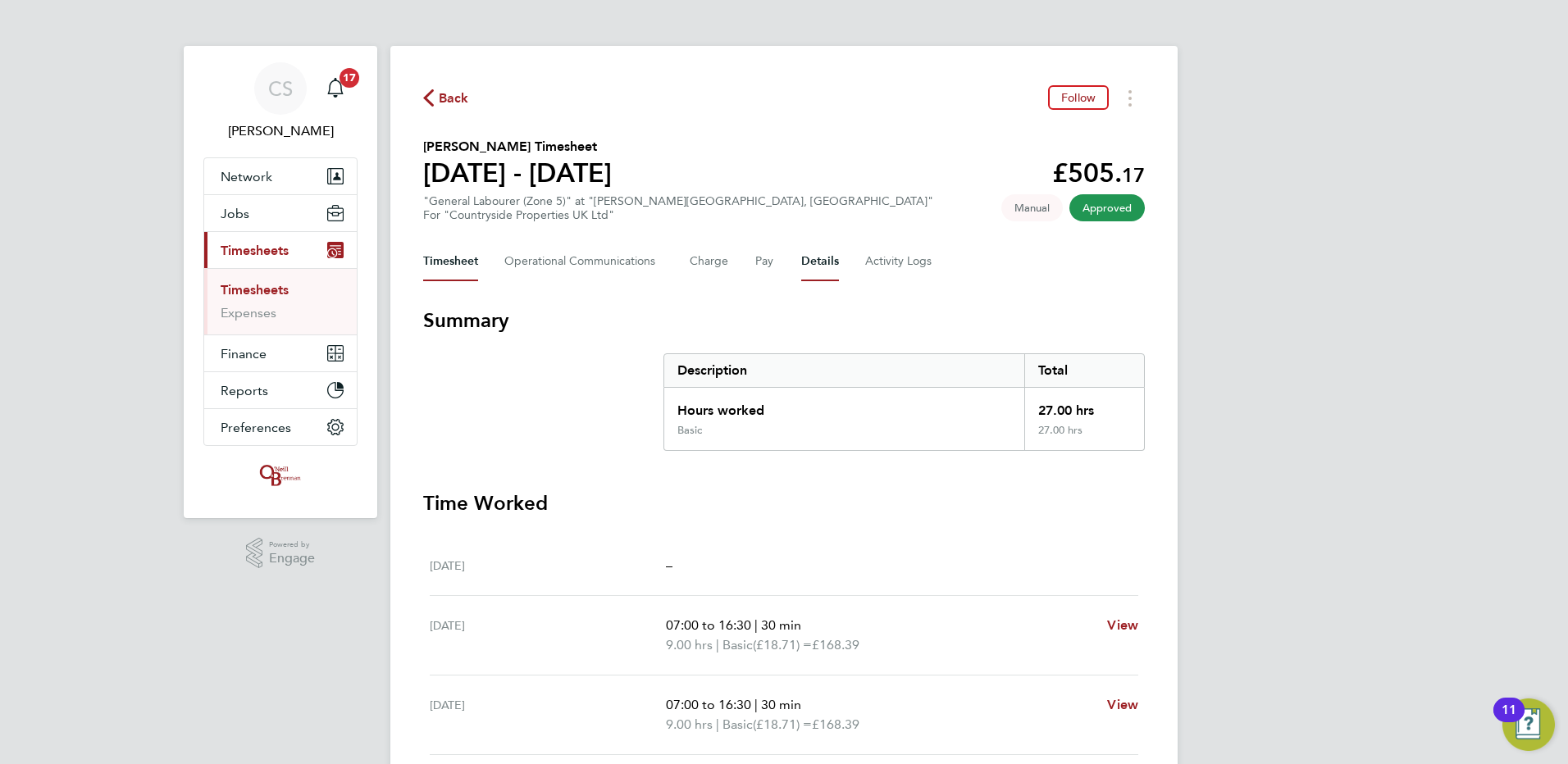
click at [812, 257] on button "Details" at bounding box center [819, 261] width 37 height 39
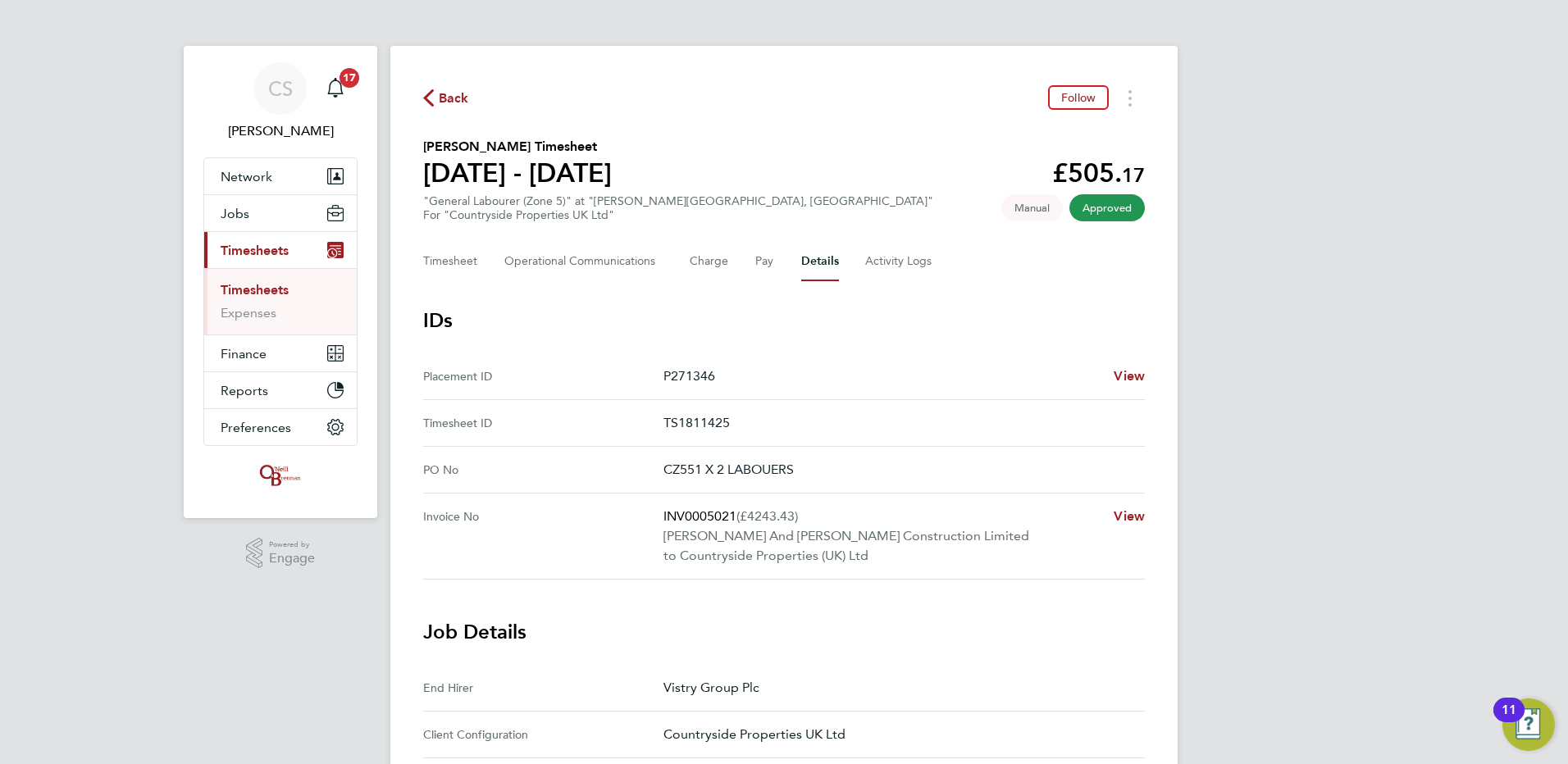
click at [1294, 180] on div "CS [PERSON_NAME] Notifications 17 Applications: Network Team Members Businesses…" at bounding box center [784, 672] width 1568 height 1345
click at [417, 73] on div "Back Follow [PERSON_NAME] Timesheet [DATE] - [DATE] £505. 17 "General Labourer …" at bounding box center [784, 682] width 787 height 1272
drag, startPoint x: 426, startPoint y: 84, endPoint x: 453, endPoint y: 104, distance: 33.6
click at [427, 85] on div "Back Follow [PERSON_NAME] Timesheet [DATE] - [DATE] £505. 17 "General Labourer …" at bounding box center [784, 682] width 787 height 1272
click at [455, 96] on span "Back" at bounding box center [454, 98] width 30 height 20
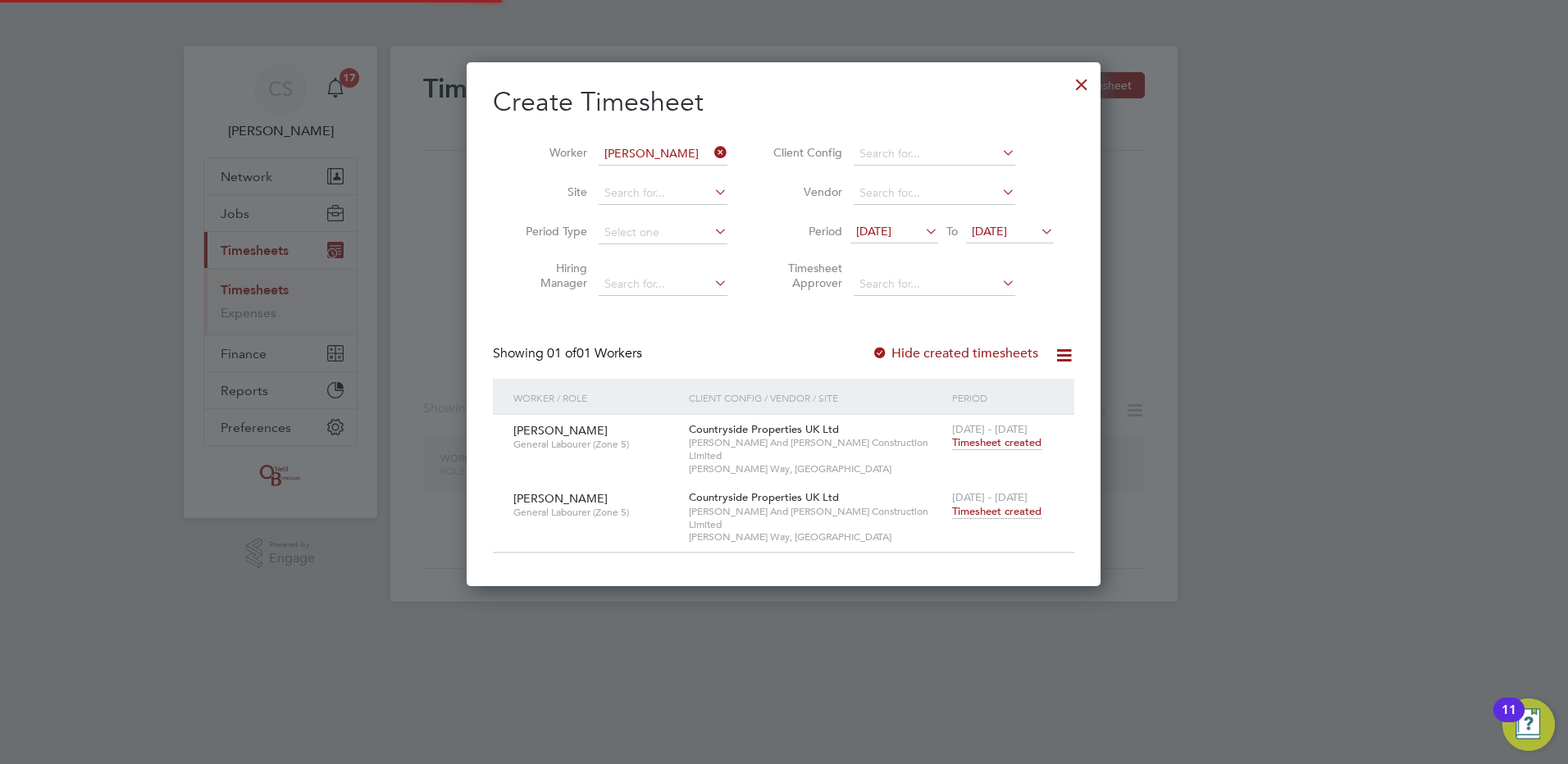
scroll to position [497, 635]
click at [1082, 76] on div at bounding box center [1082, 80] width 30 height 30
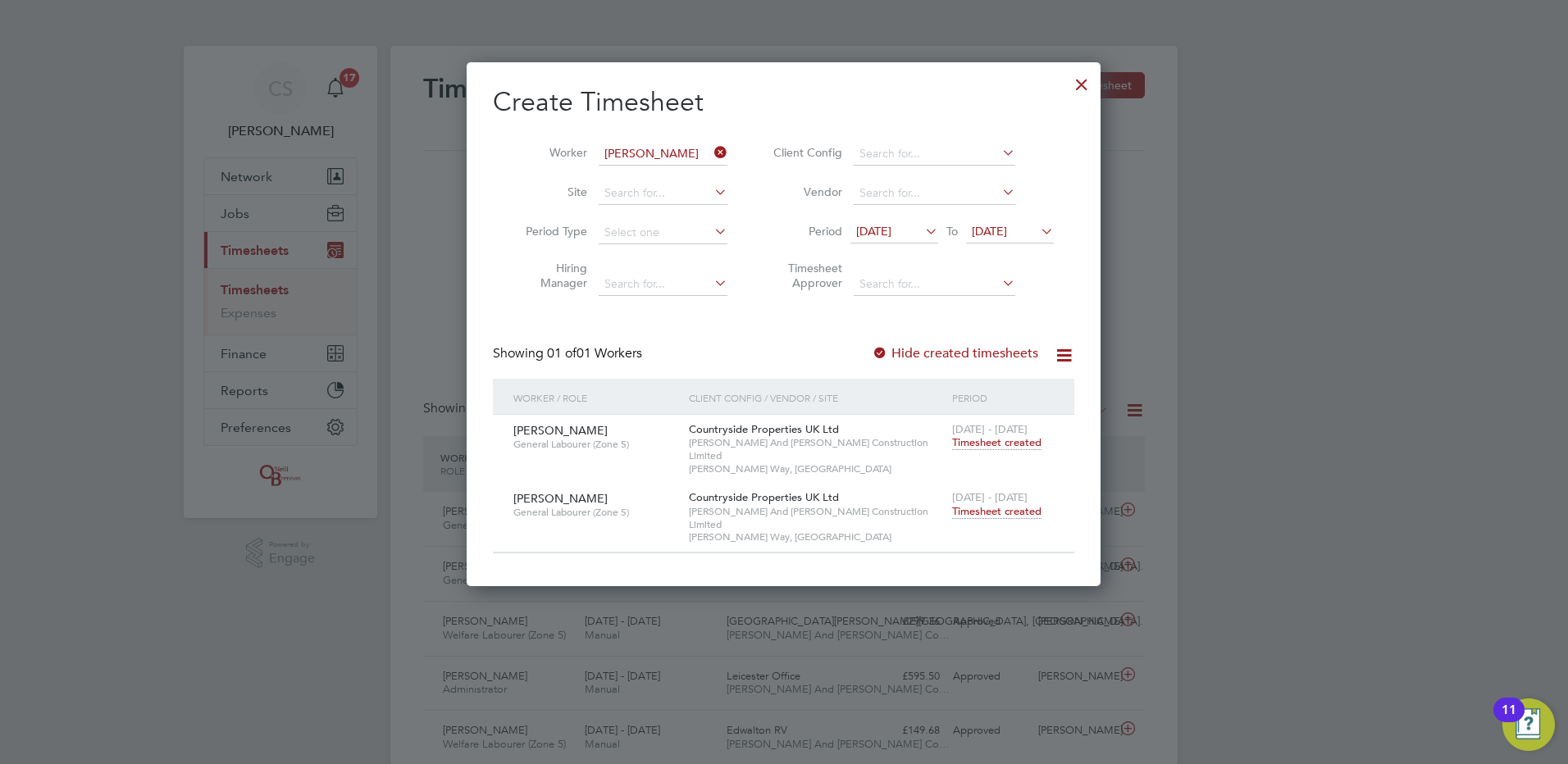
click at [1425, 111] on div at bounding box center [784, 382] width 1568 height 764
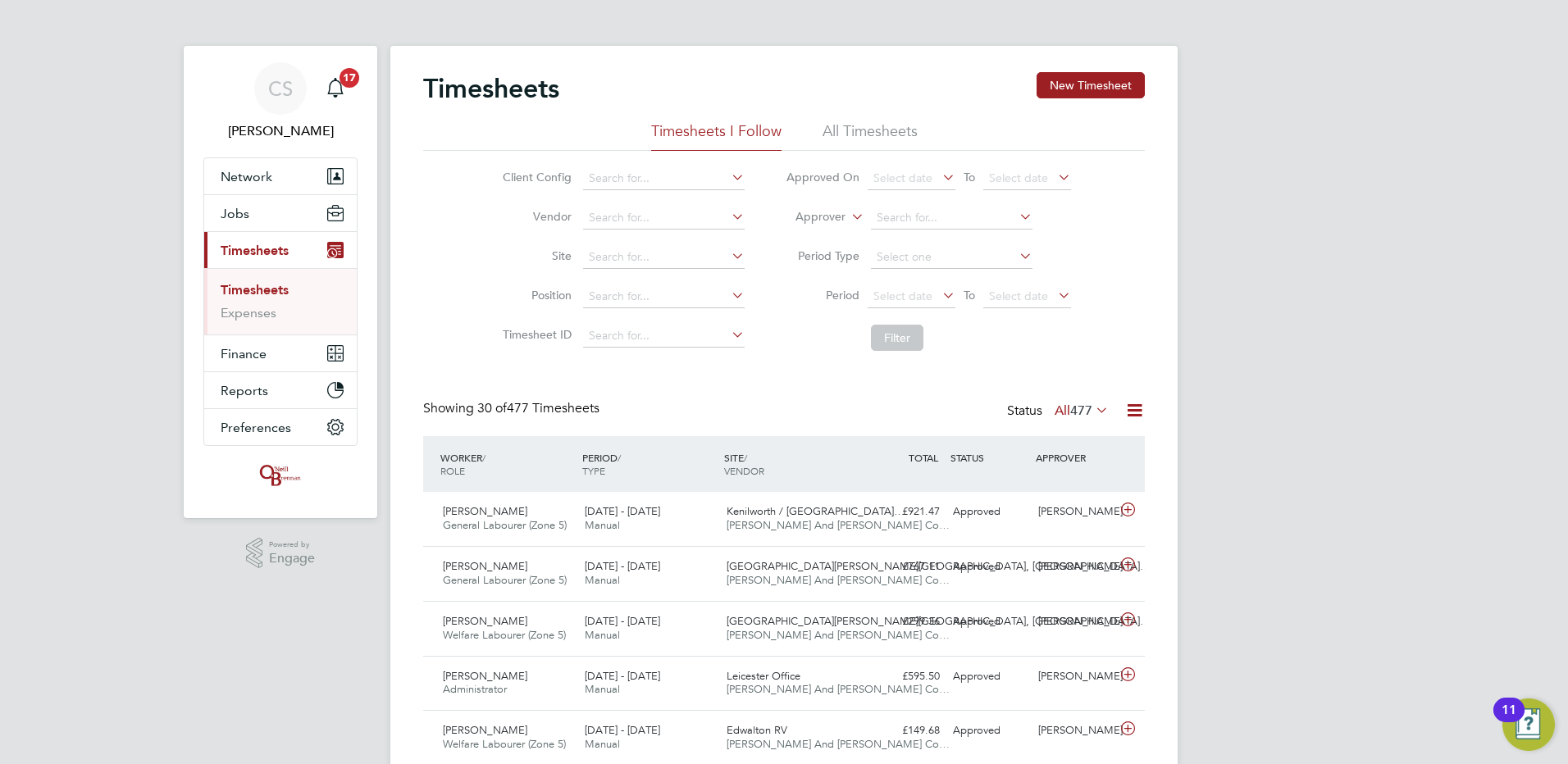
scroll to position [42, 143]
click at [1069, 81] on button "New Timesheet" at bounding box center [1091, 85] width 108 height 26
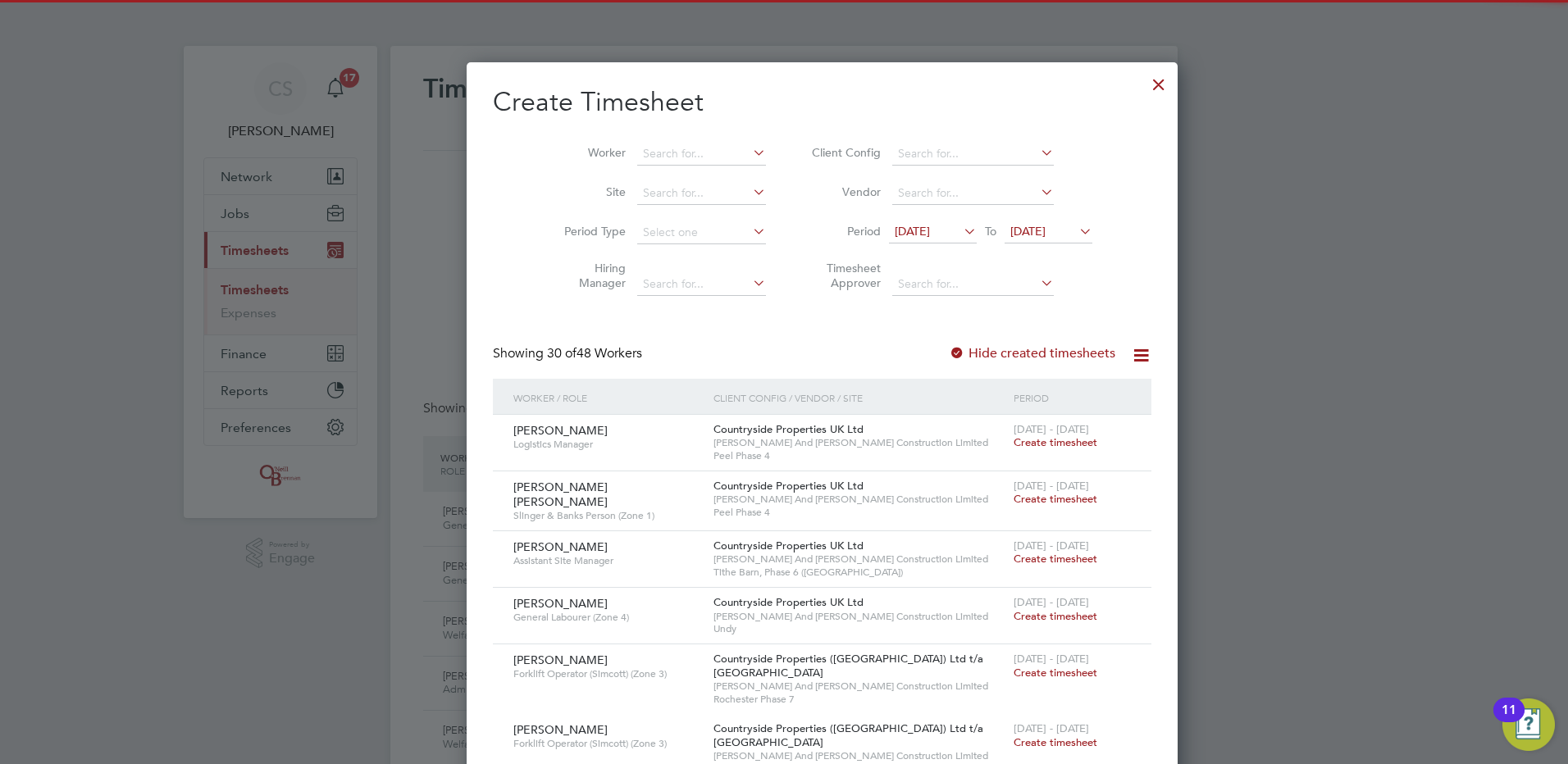
click at [1144, 80] on div at bounding box center [1159, 80] width 30 height 30
click at [1370, 156] on div at bounding box center [784, 382] width 1568 height 764
